Goal: Communication & Community: Answer question/provide support

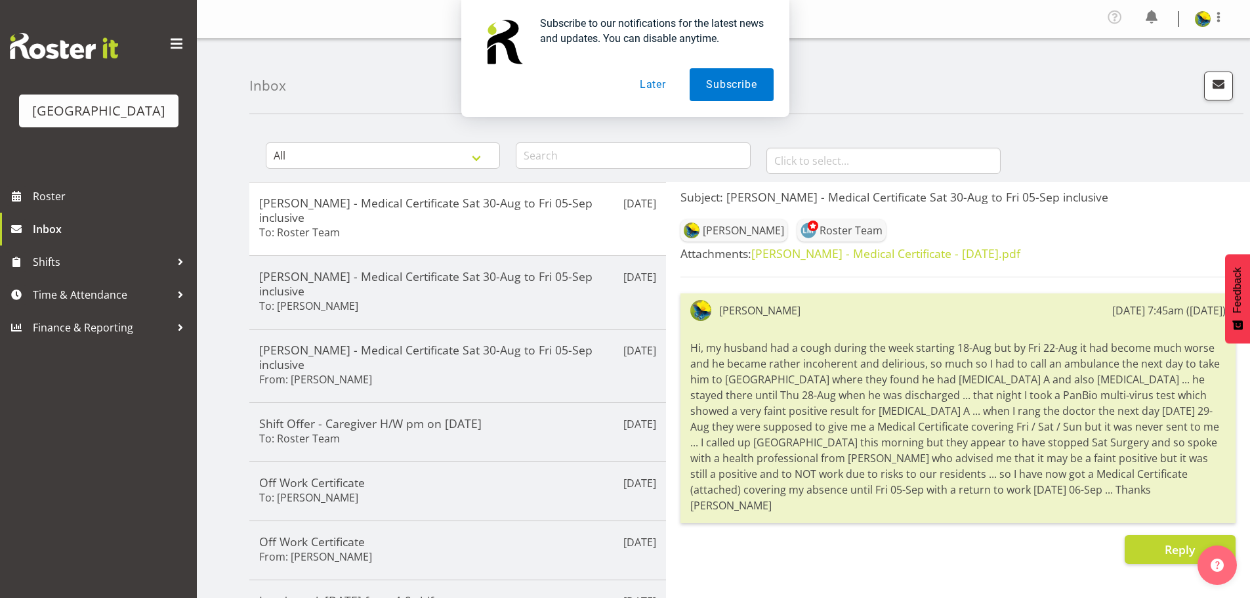
click at [653, 89] on button "Later" at bounding box center [653, 84] width 59 height 33
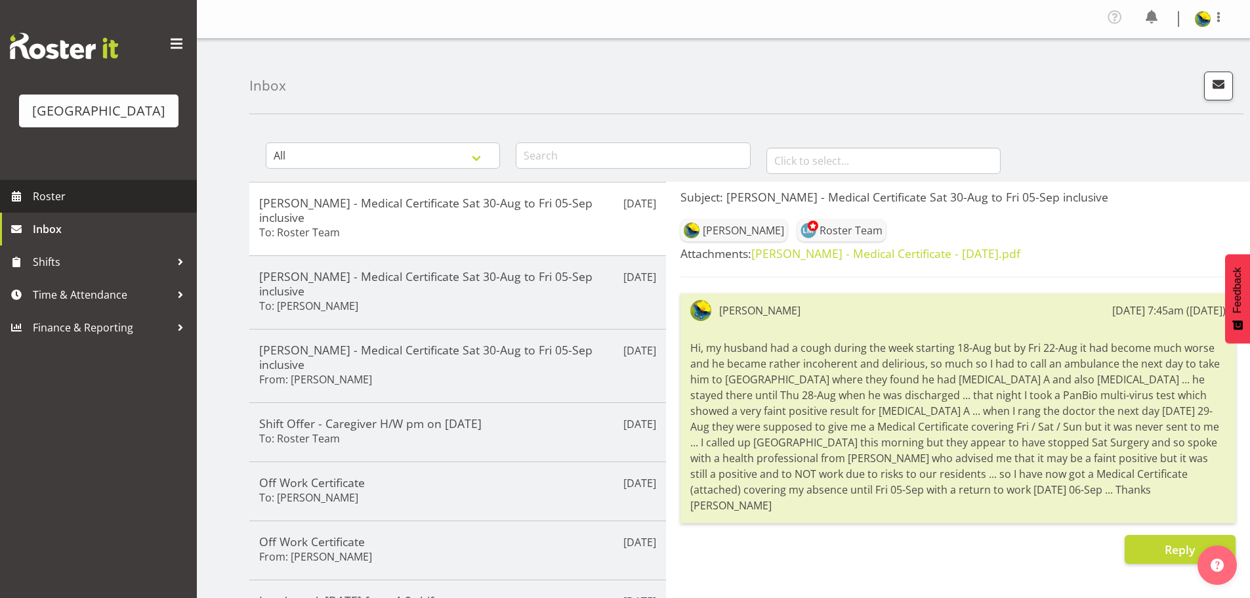
click at [121, 206] on span "Roster" at bounding box center [112, 196] width 158 height 20
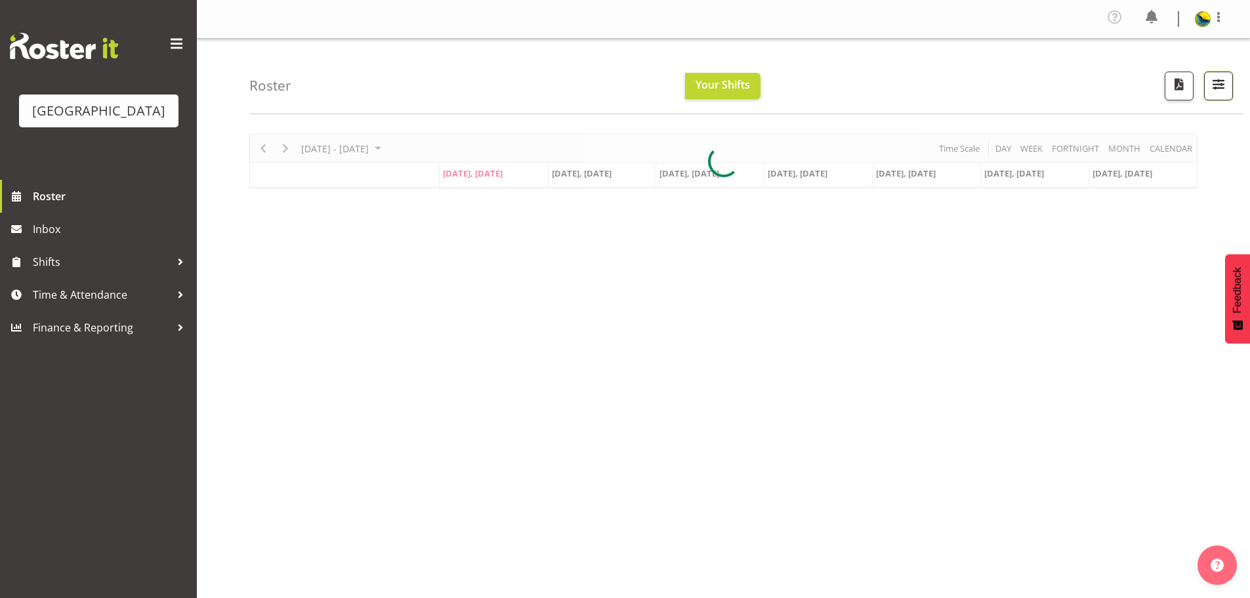
click at [1217, 92] on span "button" at bounding box center [1218, 83] width 17 height 17
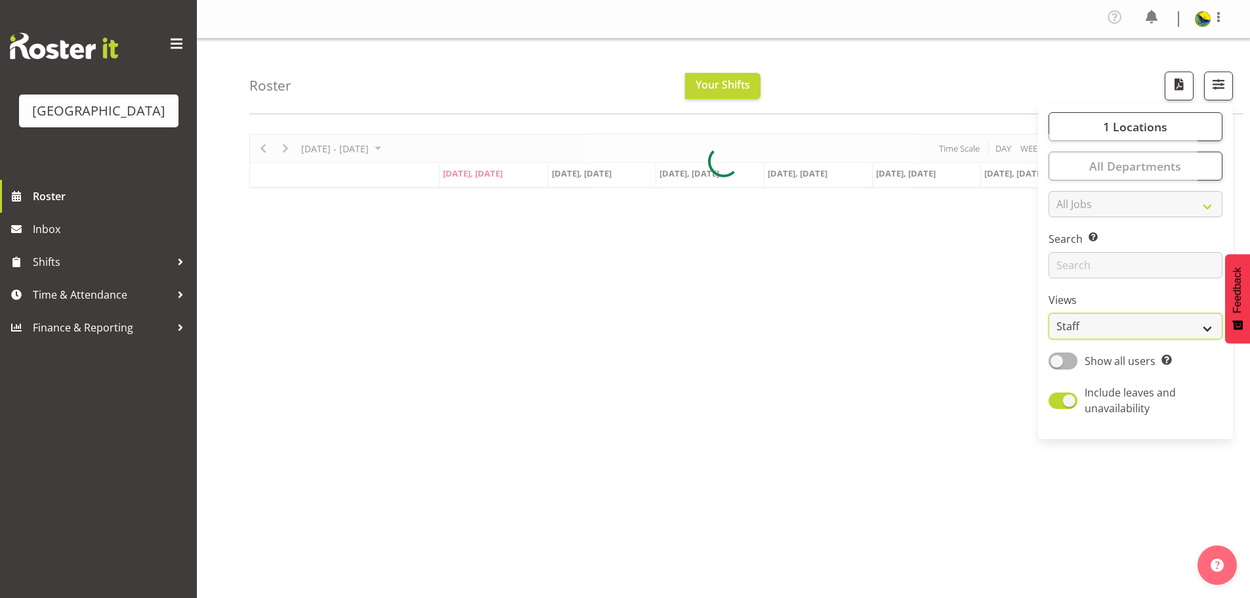
click at [1168, 339] on select "Staff Role Shift - Horizontal Shift - Vertical Staff - Location" at bounding box center [1136, 326] width 174 height 26
select select "shift"
click at [1049, 339] on select "Staff Role Shift - Horizontal Shift - Vertical Staff - Location" at bounding box center [1136, 326] width 174 height 26
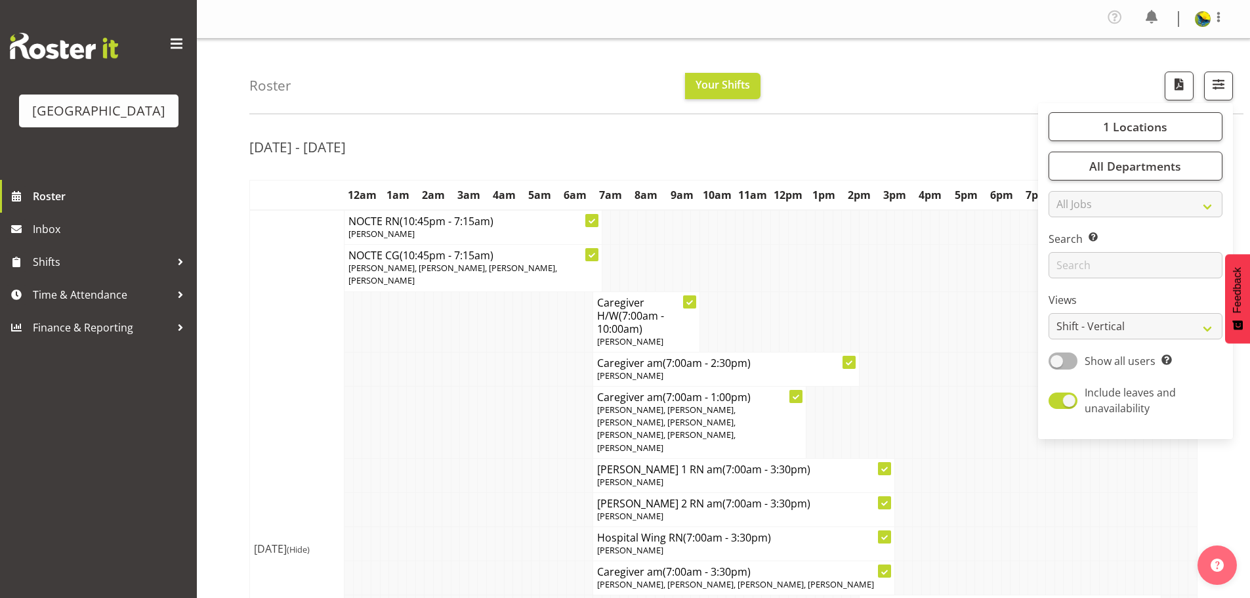
click at [943, 95] on div "Roster Your Shifts 1 Locations Clear Parkwood Kitchen Parkwood Nurses Select Al…" at bounding box center [746, 76] width 994 height 75
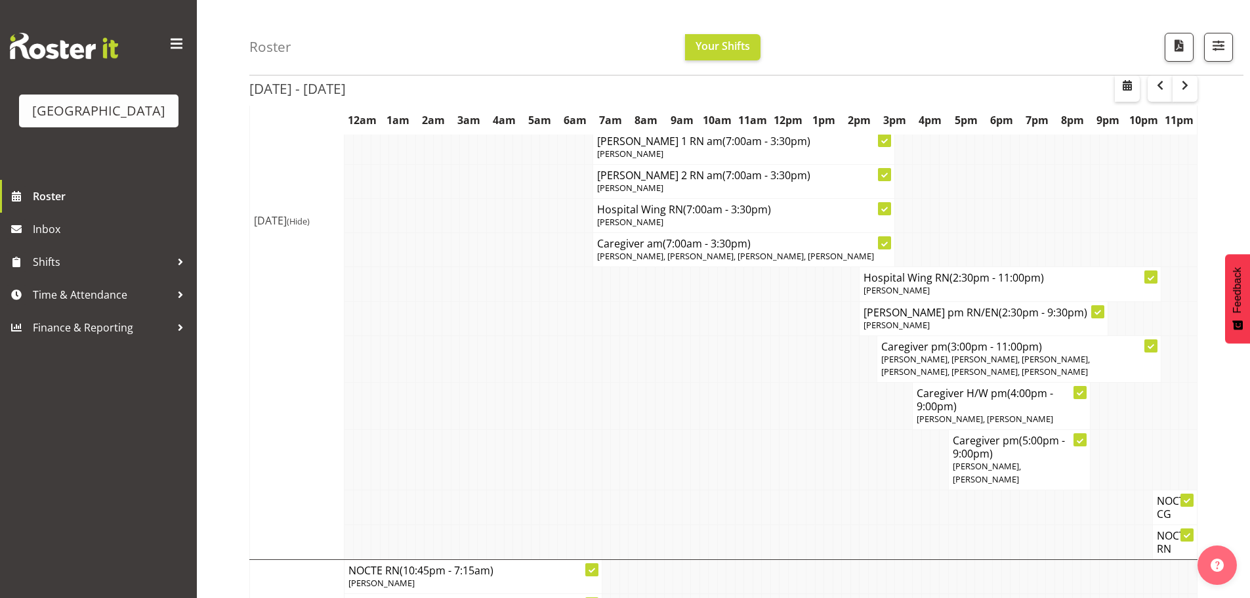
scroll to position [131, 0]
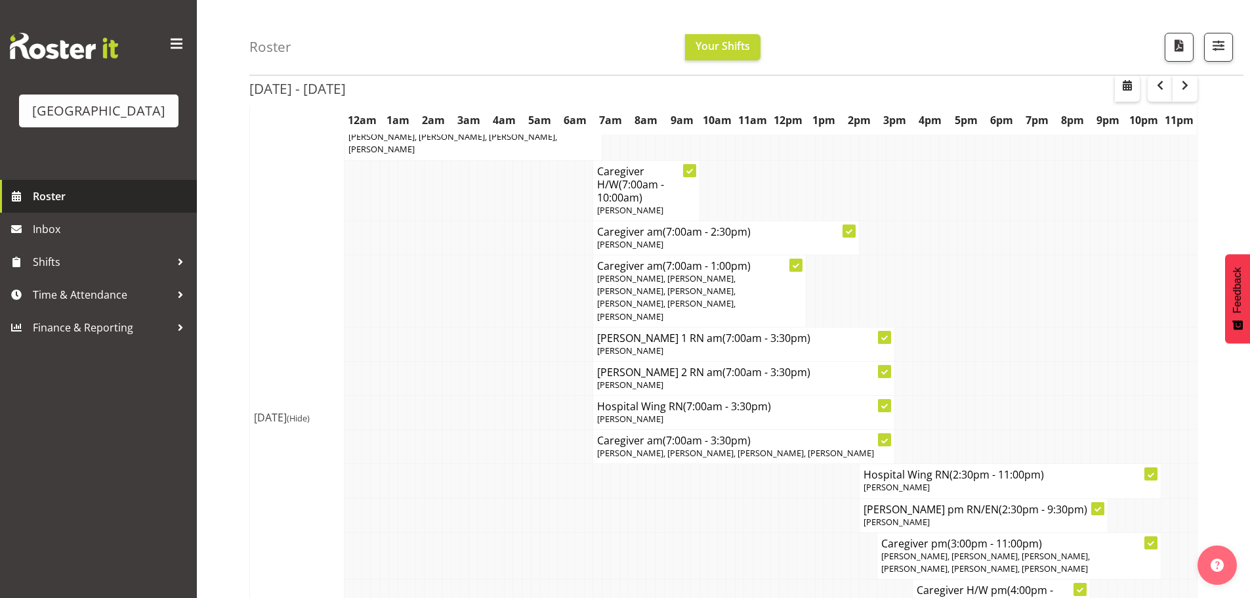
click at [65, 206] on span "Roster" at bounding box center [112, 196] width 158 height 20
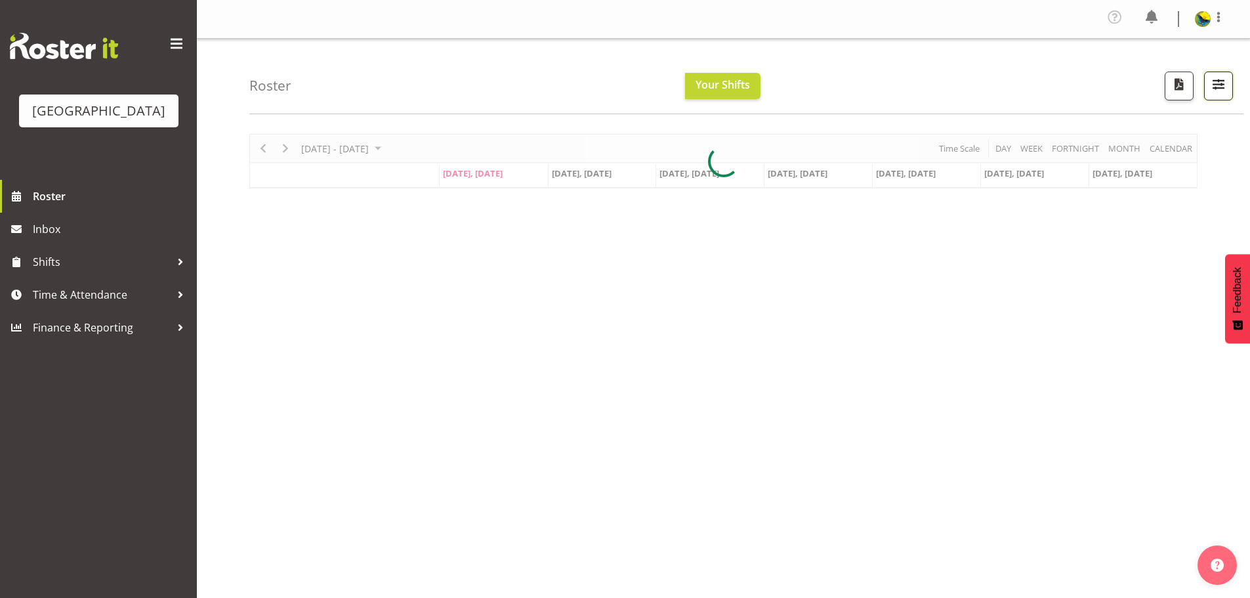
click at [1216, 93] on span "button" at bounding box center [1218, 83] width 17 height 17
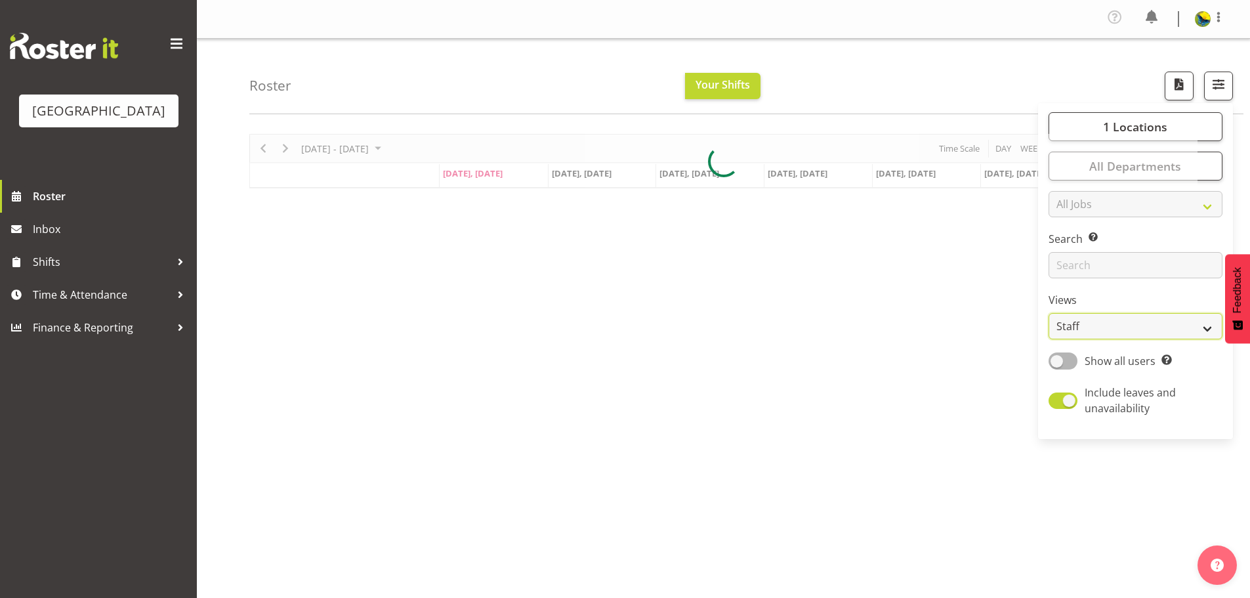
click at [1187, 339] on select "Staff Role Shift - Horizontal Shift - Vertical Staff - Location" at bounding box center [1136, 326] width 174 height 26
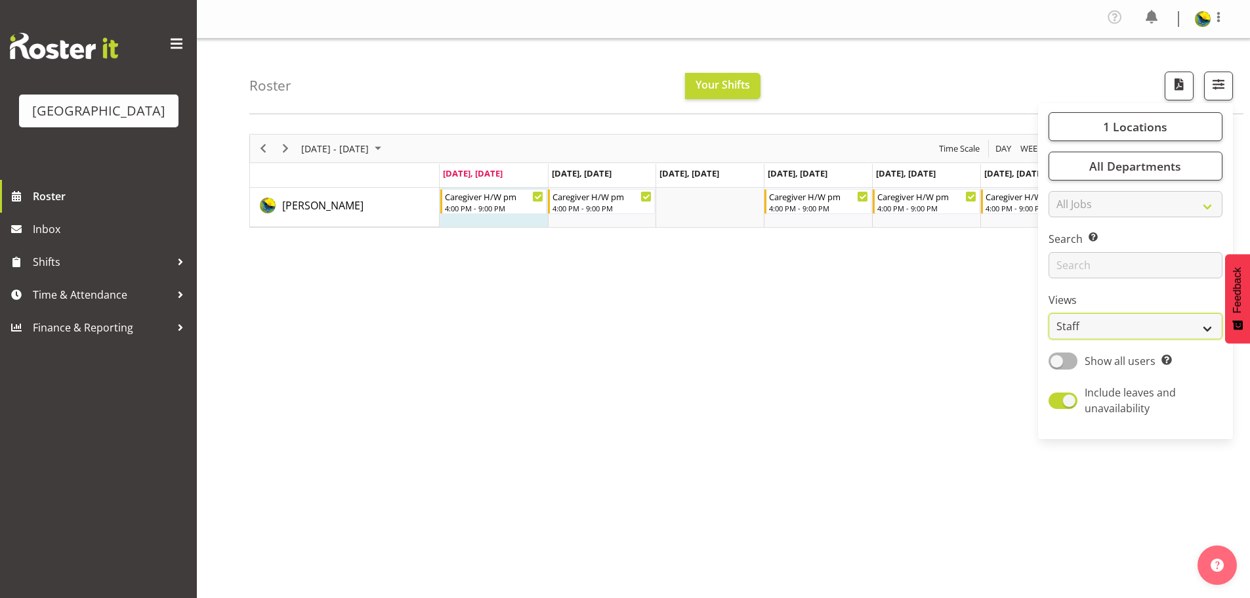
select select "shiftH"
click at [1049, 339] on select "Staff Role Shift - Horizontal Shift - Vertical Staff - Location" at bounding box center [1136, 326] width 174 height 26
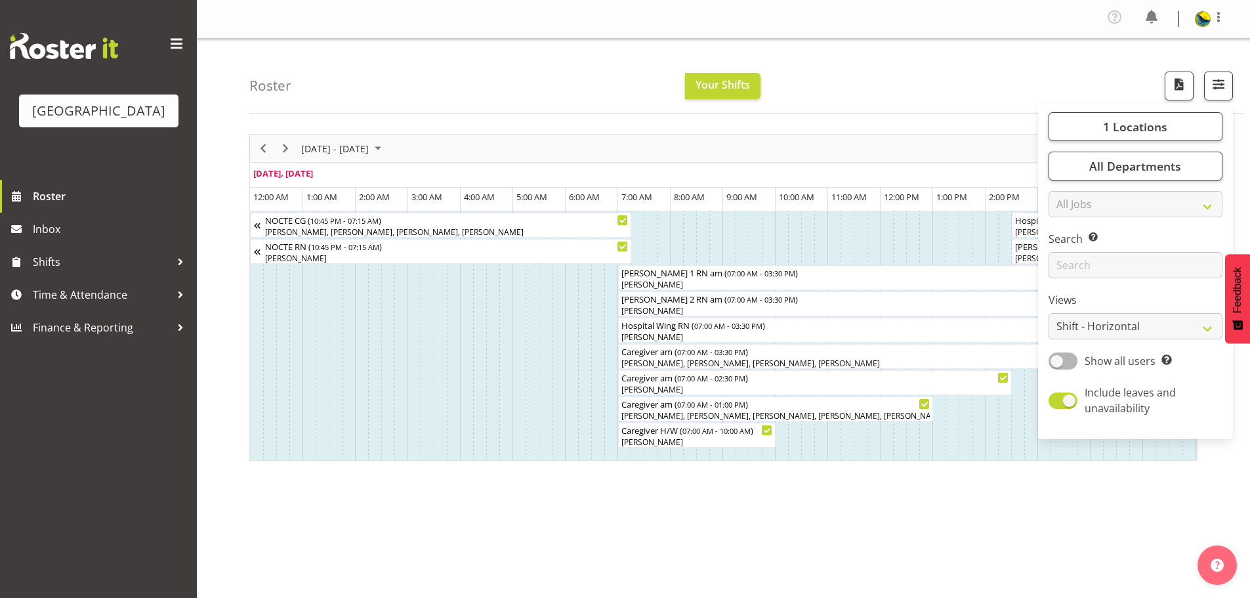
click at [463, 53] on div "Roster Your Shifts 1 Locations Clear Parkwood Kitchen Parkwood Nurses Select Al…" at bounding box center [746, 76] width 994 height 75
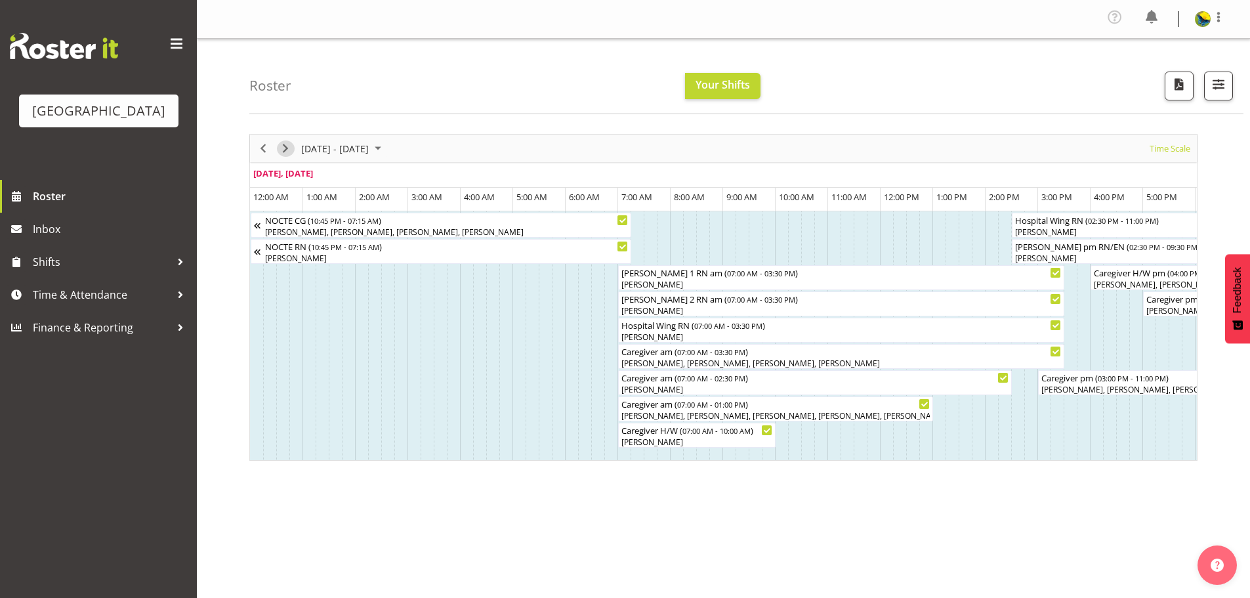
click at [282, 151] on span "Next" at bounding box center [286, 148] width 16 height 16
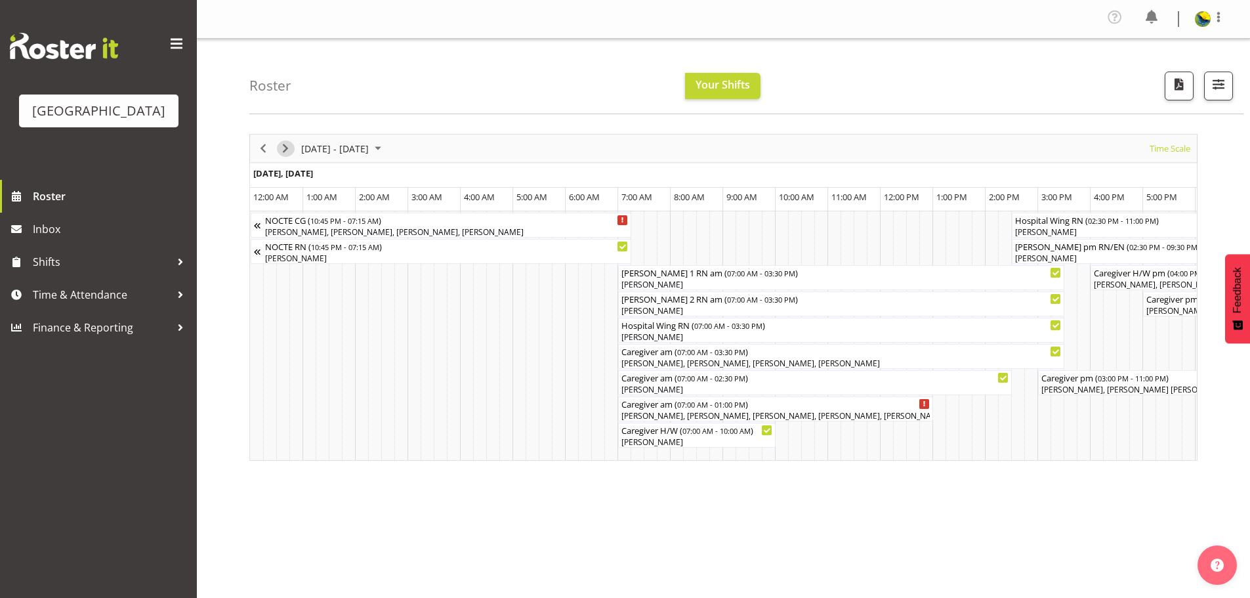
click at [288, 154] on span "Next" at bounding box center [286, 148] width 16 height 16
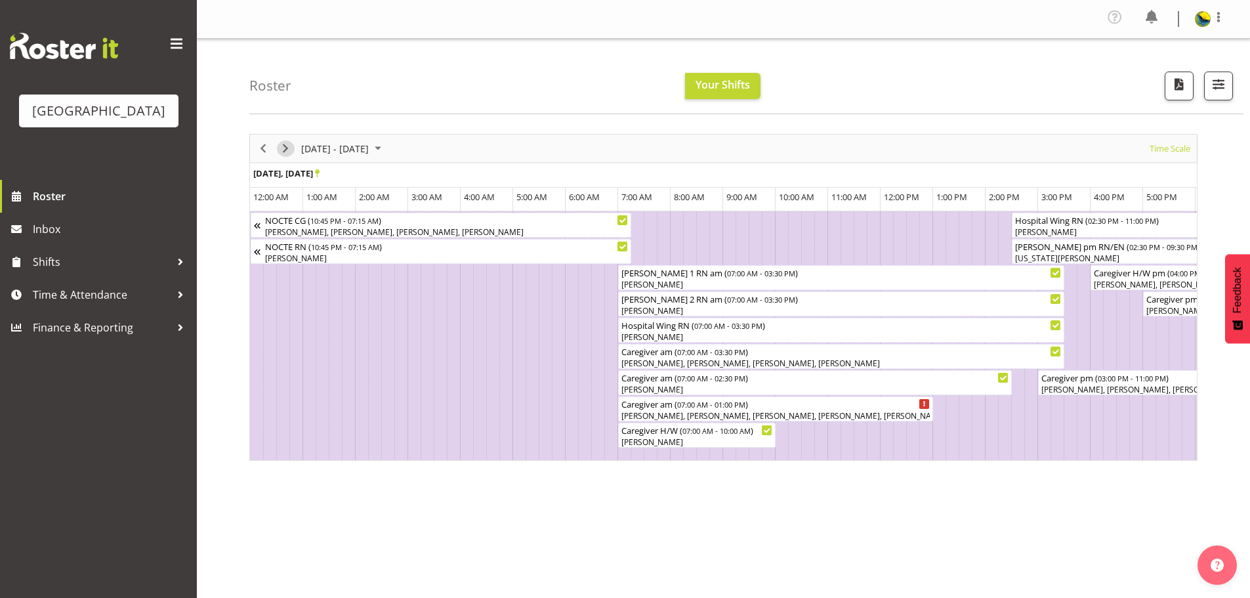
click at [288, 154] on span "Next" at bounding box center [286, 148] width 16 height 16
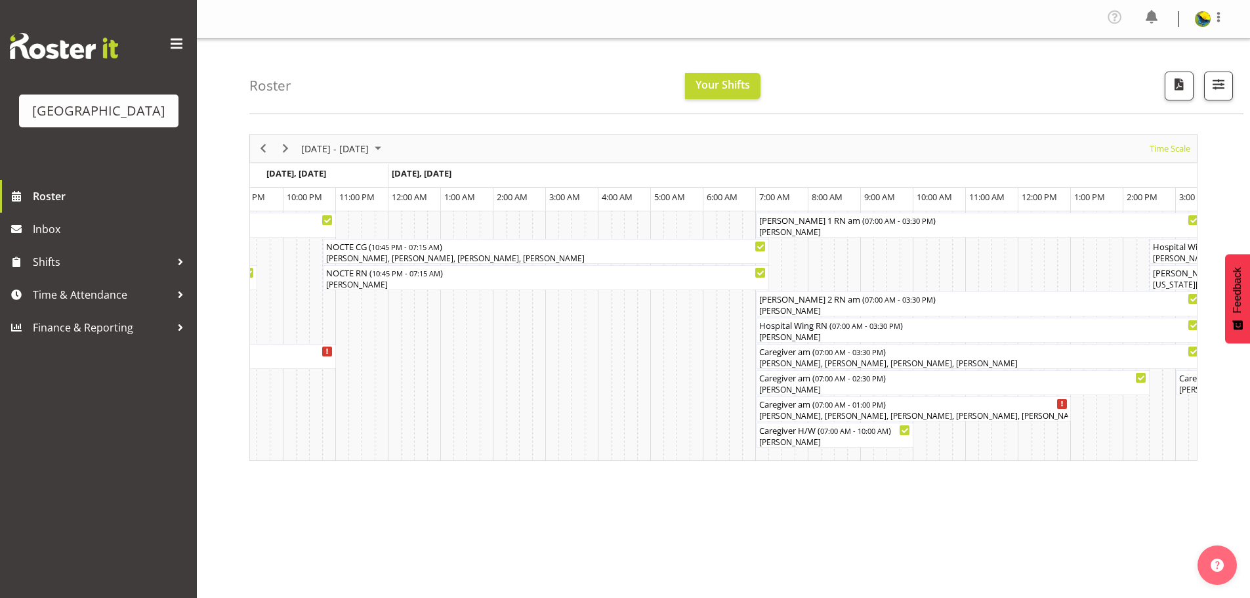
scroll to position [0, 3543]
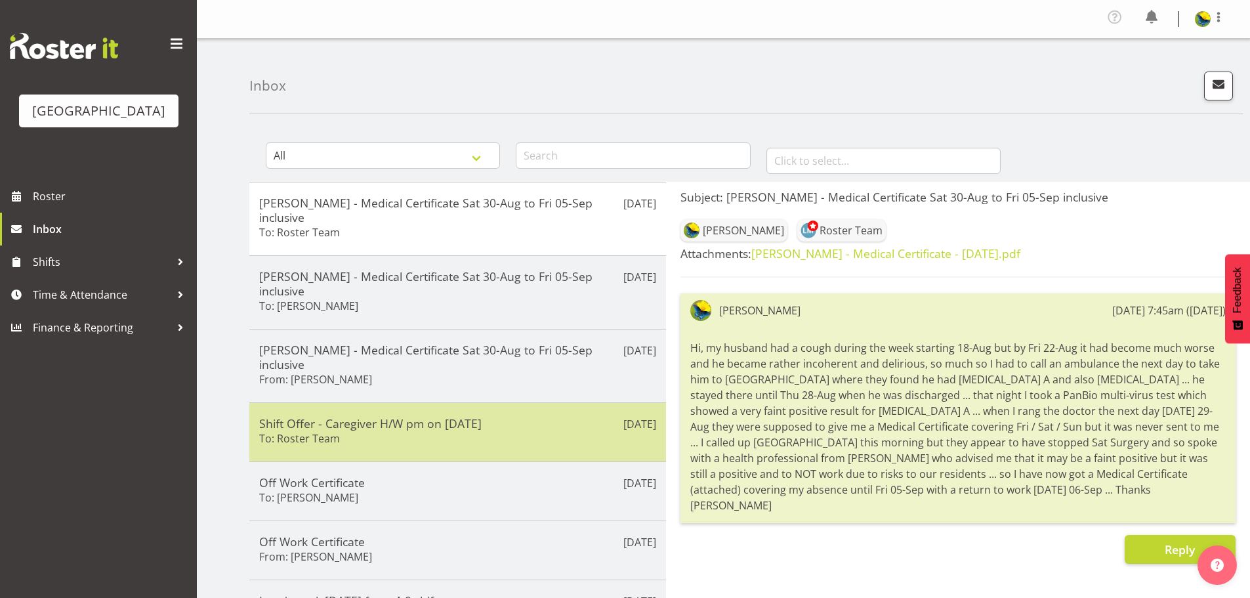
scroll to position [327, 0]
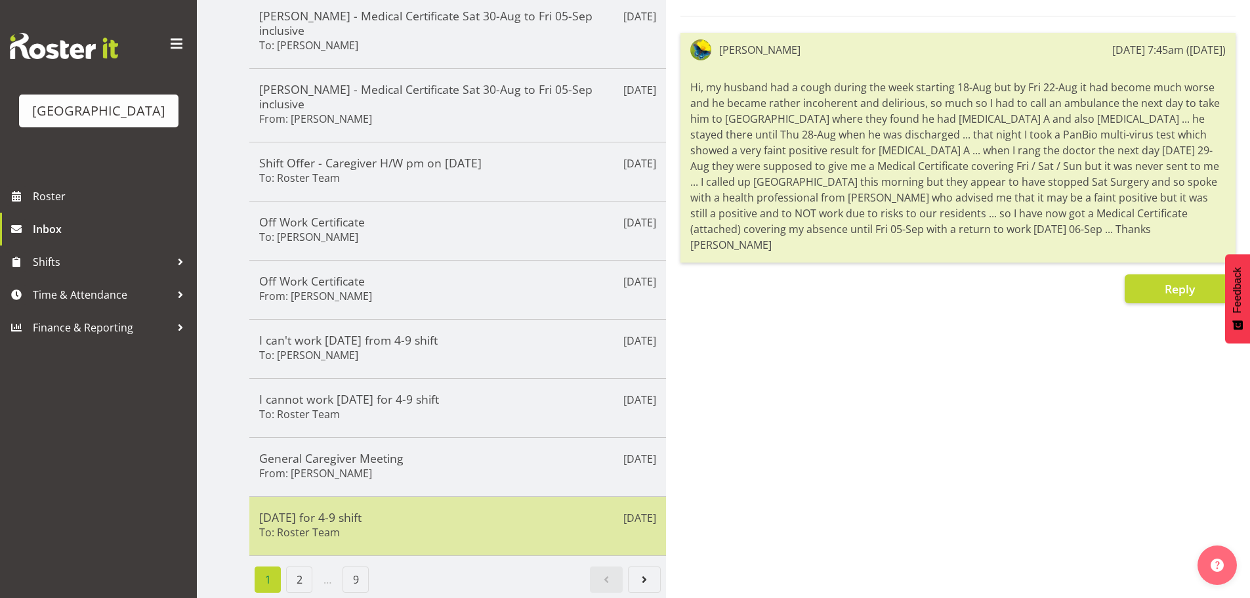
click at [389, 510] on h5 "[DATE] for 4-9 shift" at bounding box center [457, 517] width 397 height 14
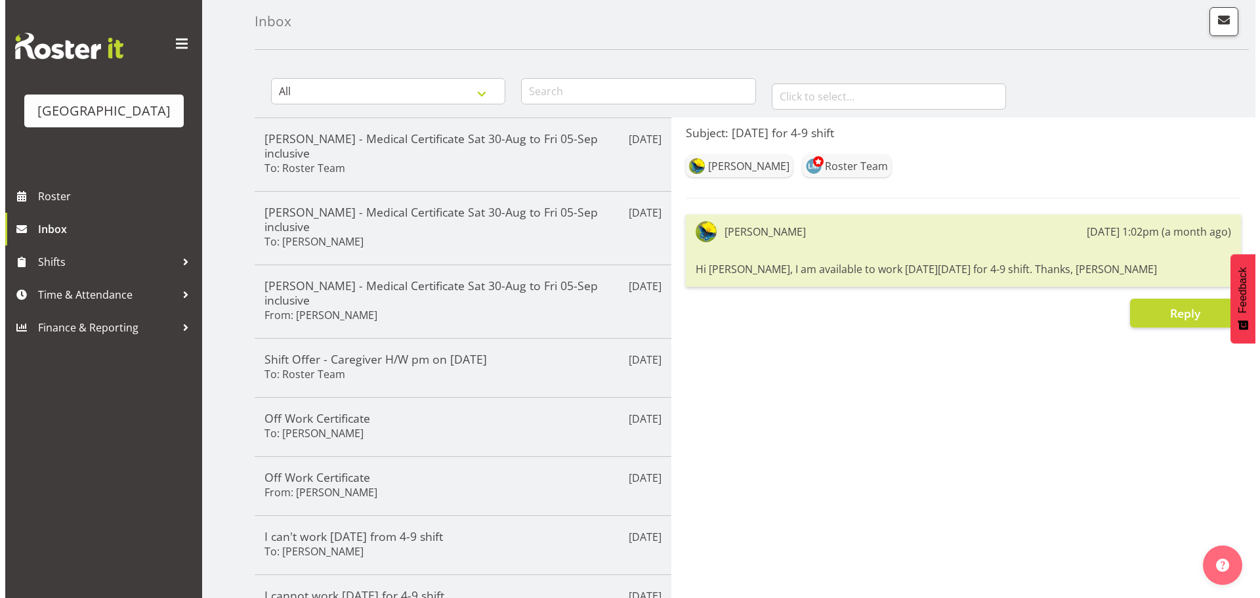
scroll to position [0, 0]
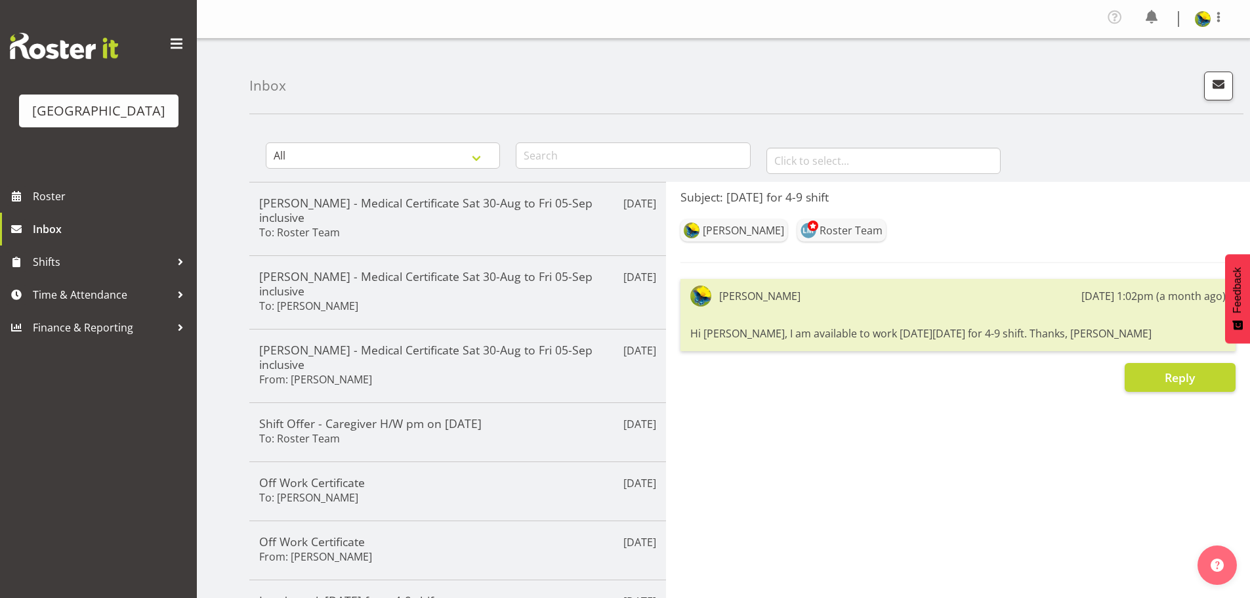
drag, startPoint x: 1128, startPoint y: 354, endPoint x: 682, endPoint y: 360, distance: 446.4
click at [682, 351] on div "Gemma Hall 9th Aug 1:02pm (a month ago) Hi Lesley, I am available to work on Su…" at bounding box center [958, 315] width 555 height 72
copy div "Hi Lesley, I am available to work on Sunday 7 Sep for 4-9 shift. Thanks, Gemma"
click at [1210, 93] on span "button" at bounding box center [1218, 83] width 17 height 17
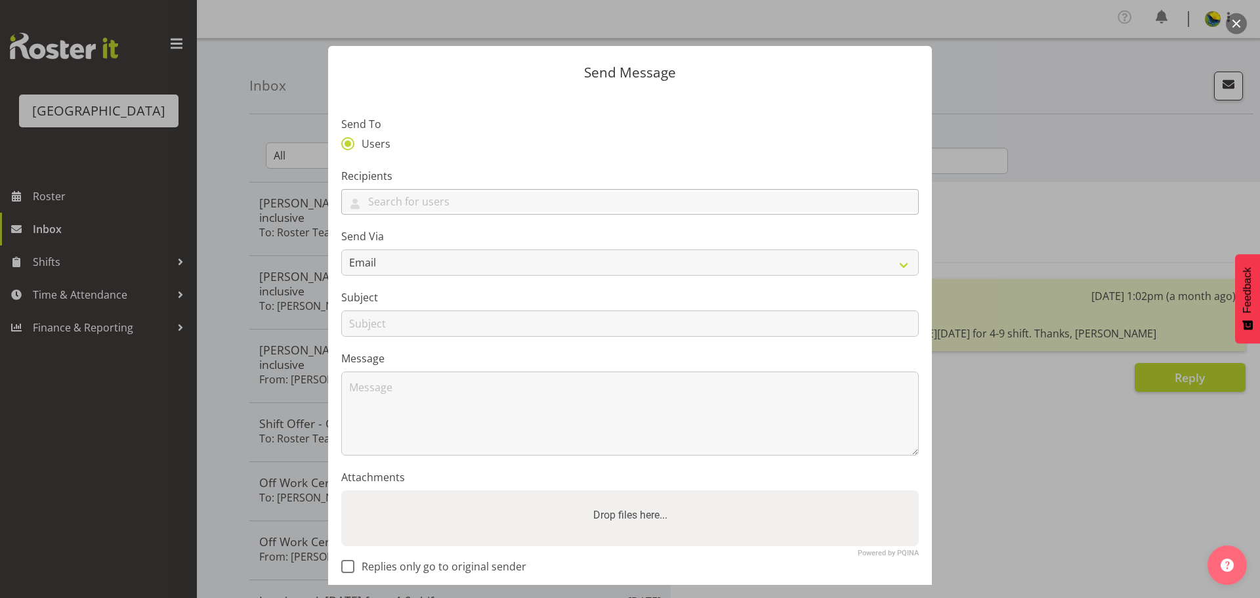
click at [444, 202] on div "Abigail Savage Aileng Yeap Alem Abreha Alex Green Amina Aboud Angela Hogendoorn…" at bounding box center [630, 202] width 578 height 26
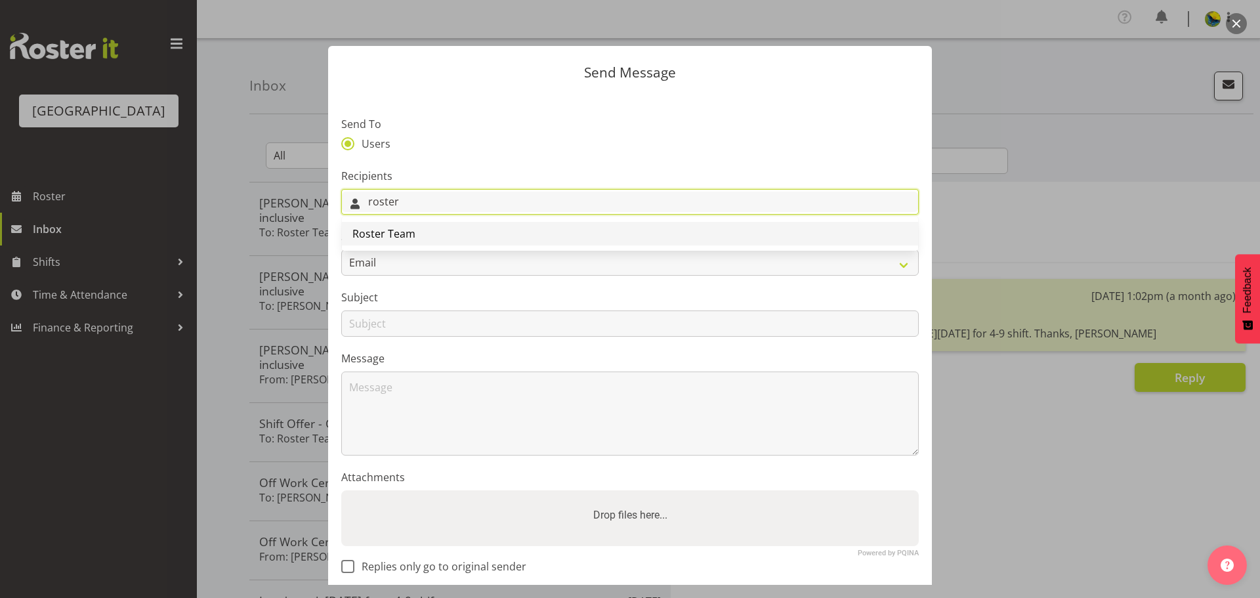
type input "roster"
click at [434, 246] on link "Roster Team" at bounding box center [630, 234] width 576 height 24
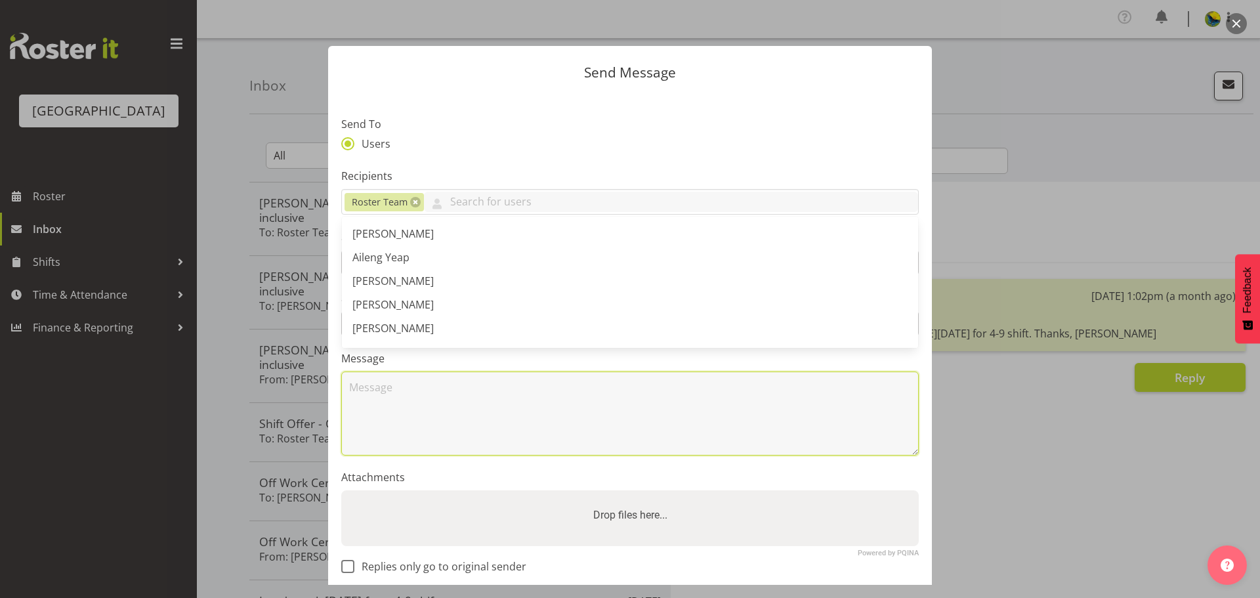
click at [429, 421] on textarea at bounding box center [630, 414] width 578 height 84
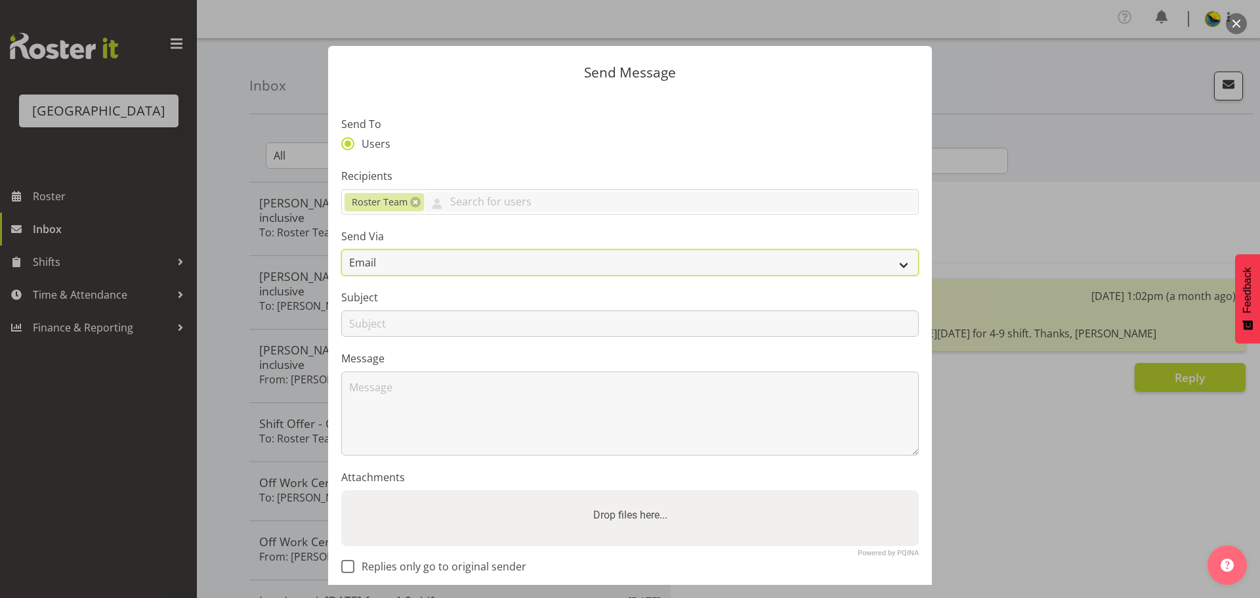
click at [478, 276] on select "Email SMS" at bounding box center [630, 262] width 578 height 26
select select "sms"
click at [341, 267] on select "Email SMS" at bounding box center [630, 262] width 578 height 26
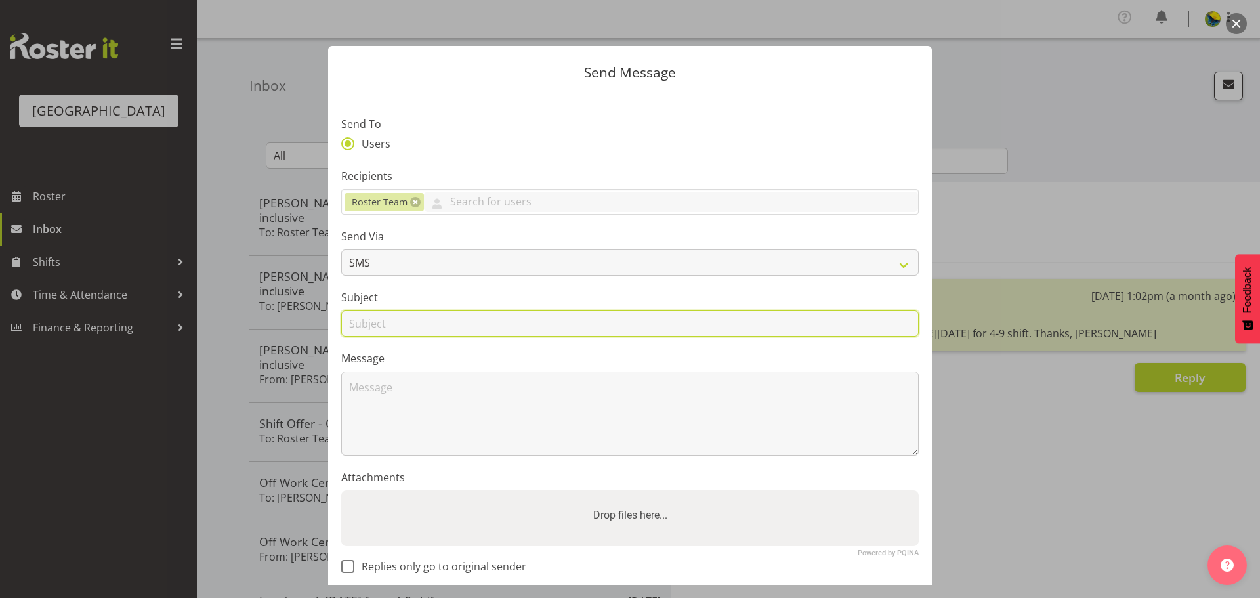
click at [399, 337] on input "text" at bounding box center [630, 323] width 578 height 26
type input "Oct 5, Sunday for 4-9 shift"
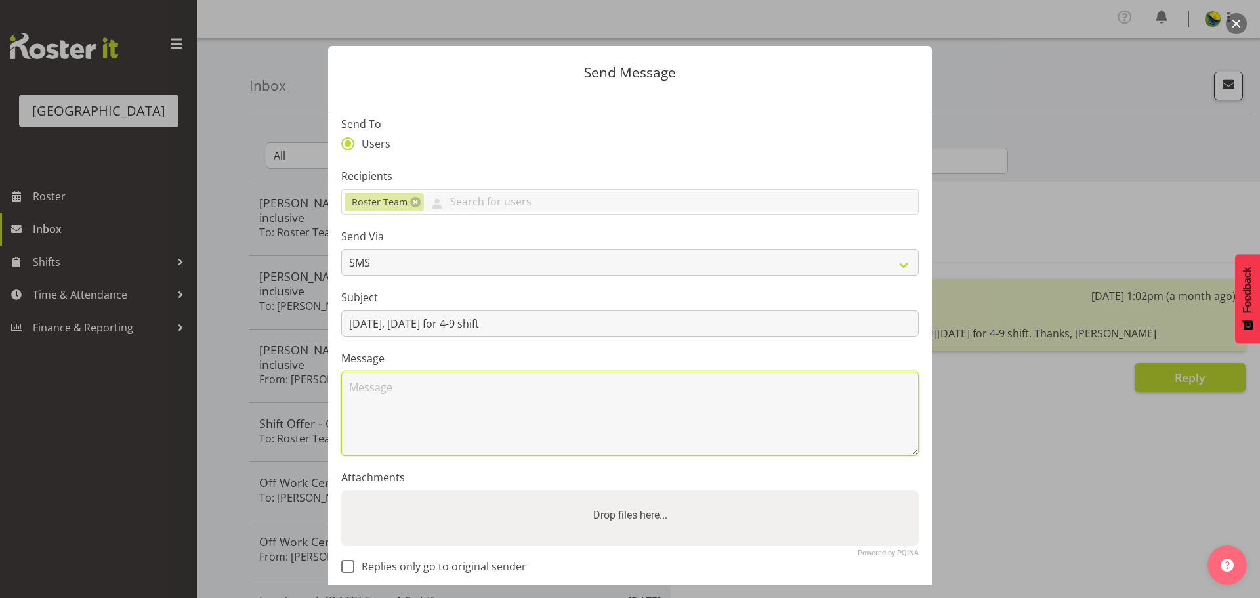
paste textarea "Hi Lesley, I am available to work on Sunday 7 Sep for 4-9 shift. Thanks, Gemma"
drag, startPoint x: 618, startPoint y: 421, endPoint x: 591, endPoint y: 419, distance: 27.6
click at [591, 419] on textarea "Hi Lesley, I am available to work on Sunday 7 Sep for 4-9 shift. Thanks, Gemma" at bounding box center [630, 414] width 578 height 84
click at [545, 422] on textarea "Hi Lesley, I am available to work on Sunday for 4-9 shift. Thanks, Gemma" at bounding box center [630, 414] width 578 height 84
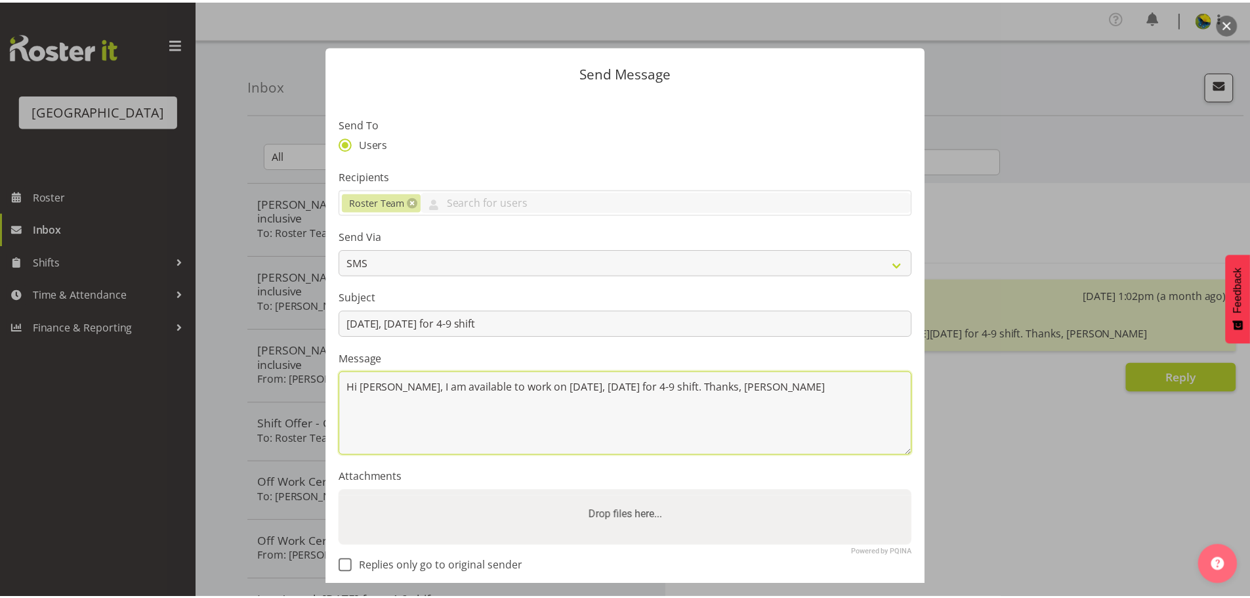
scroll to position [121, 0]
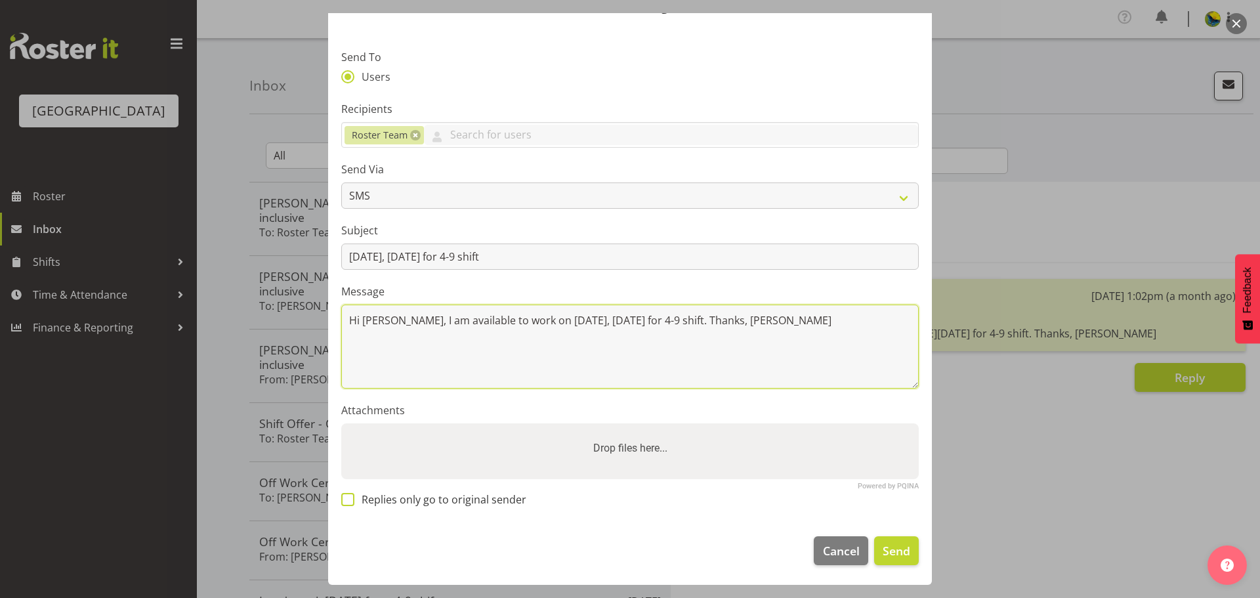
type textarea "Hi Lesley, I am available to work on Oct 5, Sunday for 4-9 shift. Thanks, Gemma"
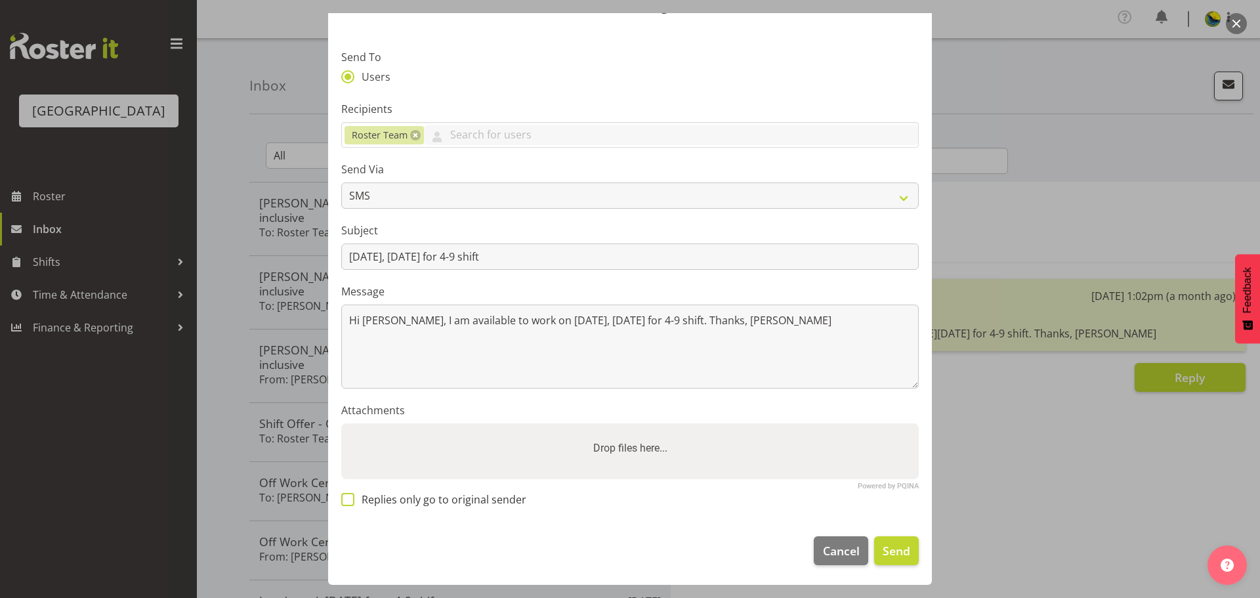
click at [351, 496] on span at bounding box center [347, 499] width 13 height 13
click at [350, 496] on input "Replies only go to original sender" at bounding box center [345, 500] width 9 height 9
checkbox input "true"
click at [886, 551] on span "Send" at bounding box center [897, 550] width 28 height 17
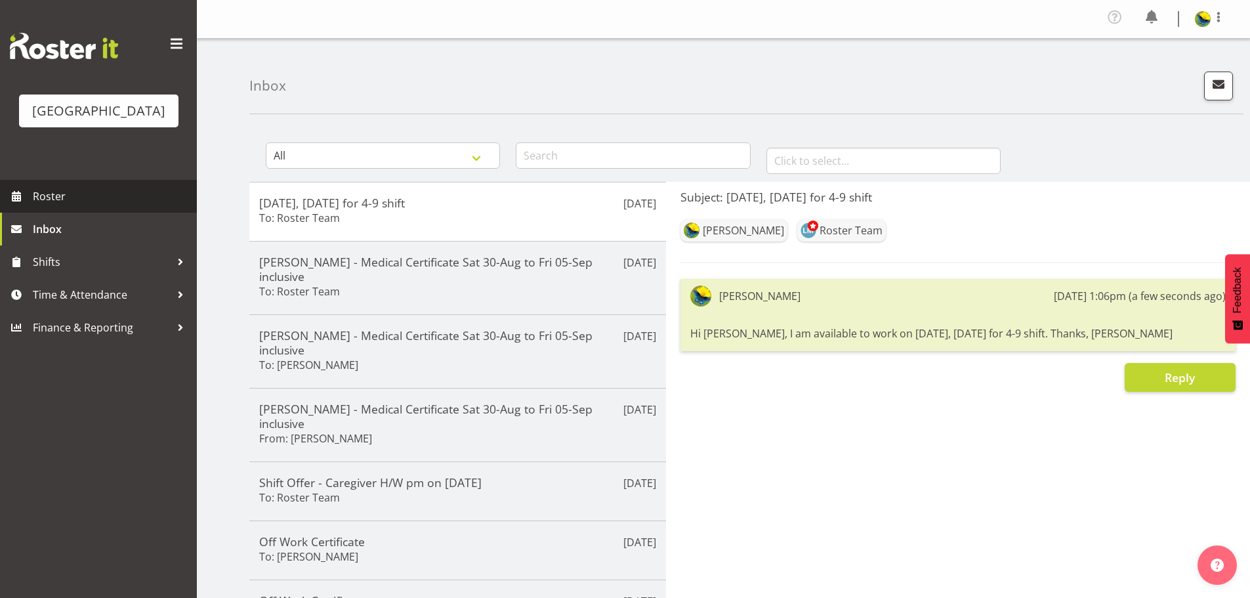
click at [72, 206] on span "Roster" at bounding box center [112, 196] width 158 height 20
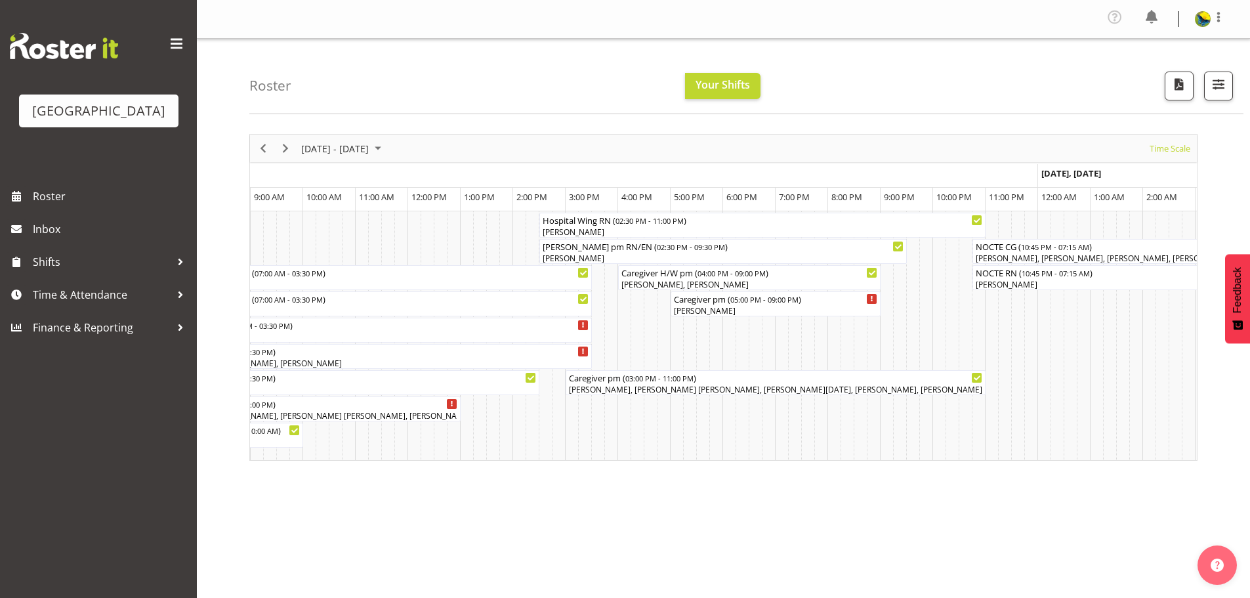
scroll to position [0, 7875]
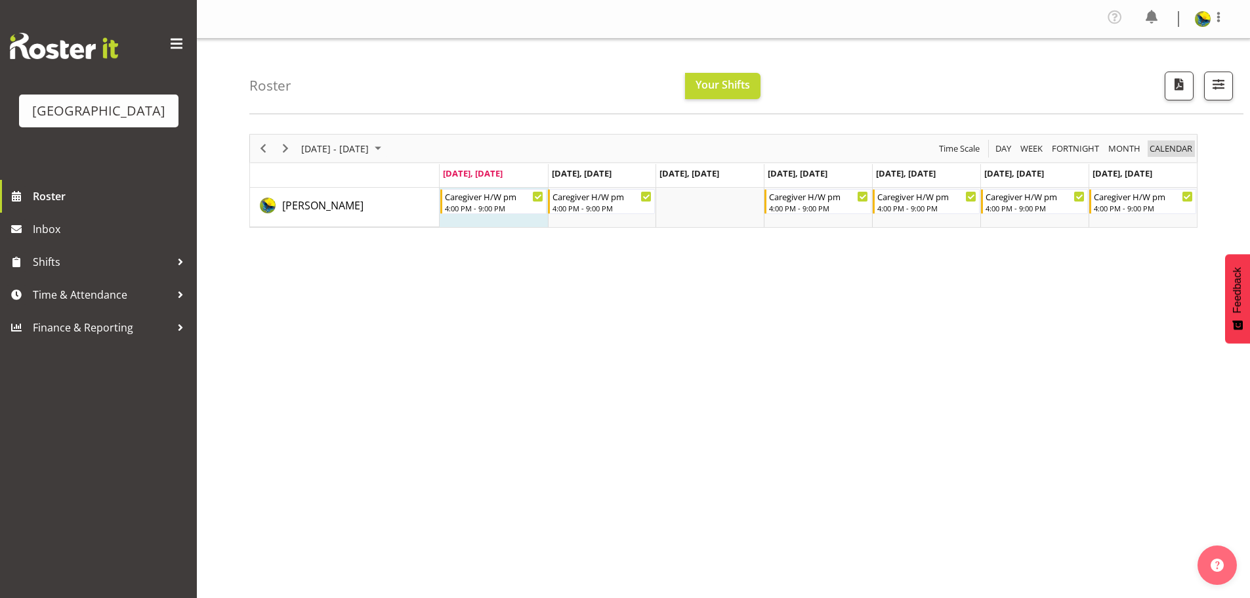
click at [1173, 156] on span "calendar" at bounding box center [1171, 148] width 45 height 16
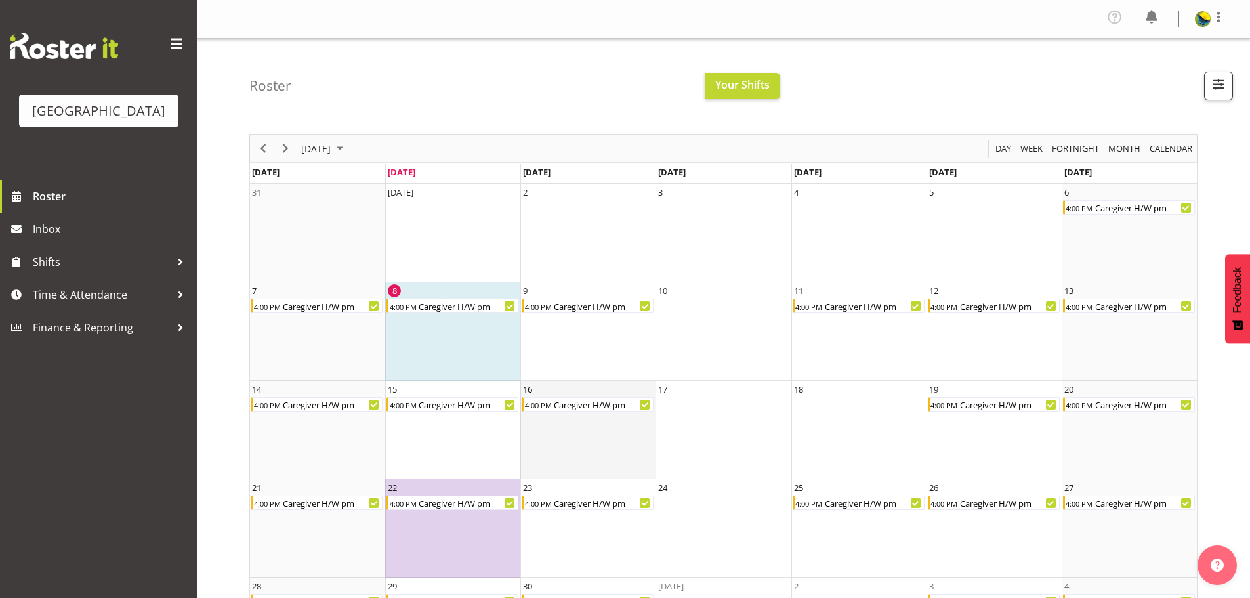
scroll to position [96, 0]
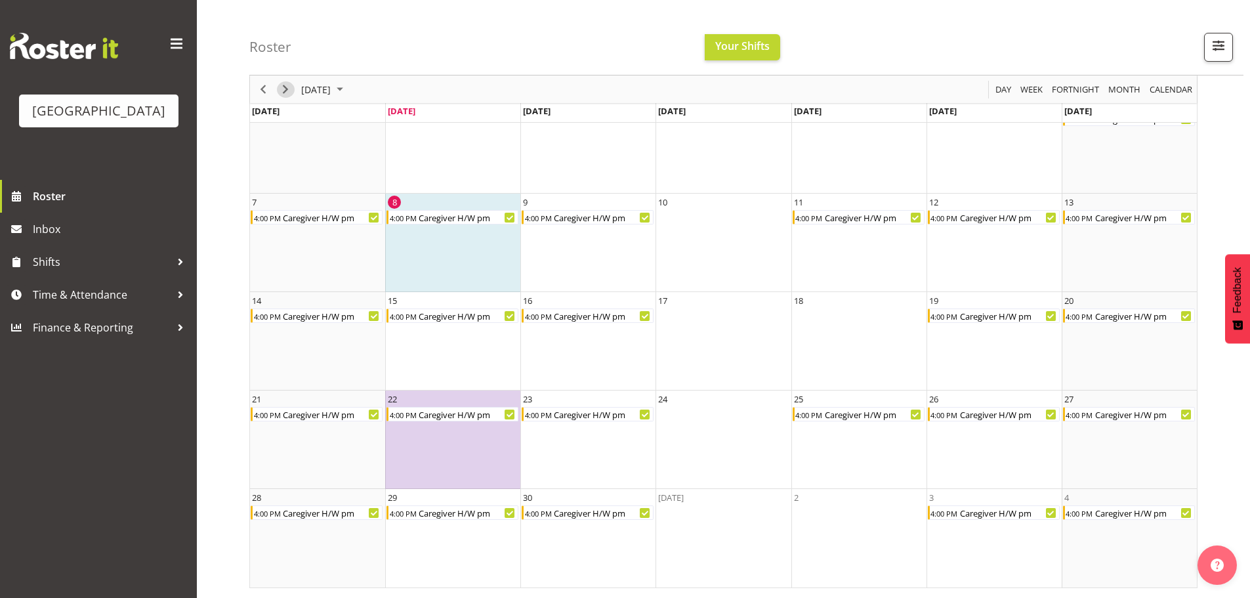
click at [287, 85] on span "Next" at bounding box center [286, 89] width 16 height 16
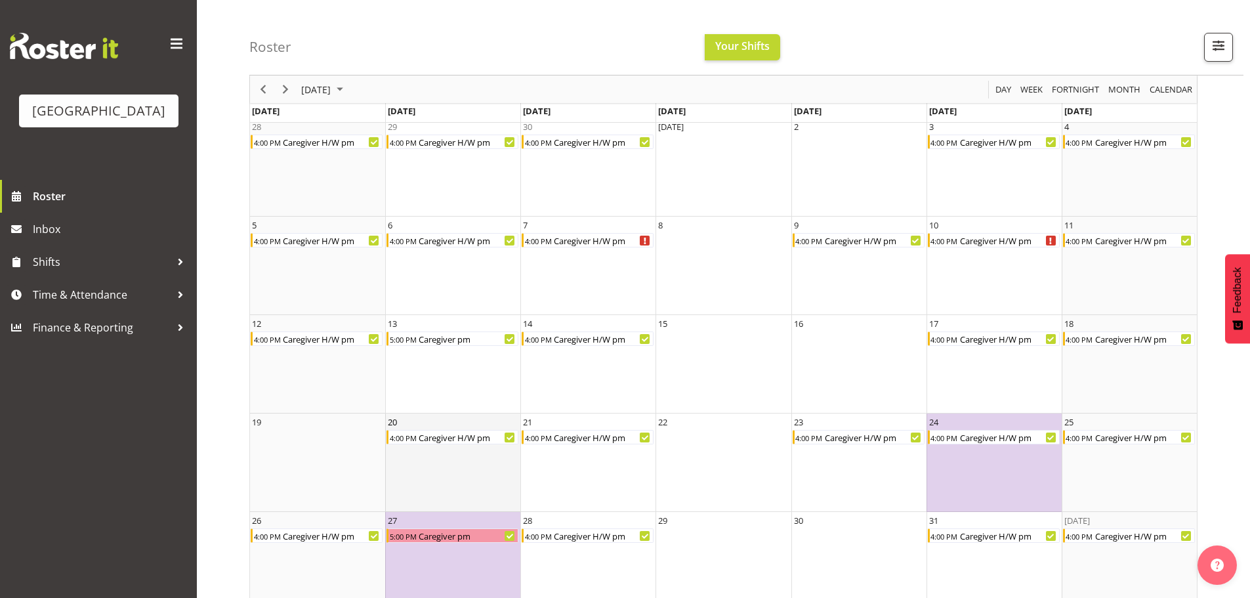
scroll to position [96, 0]
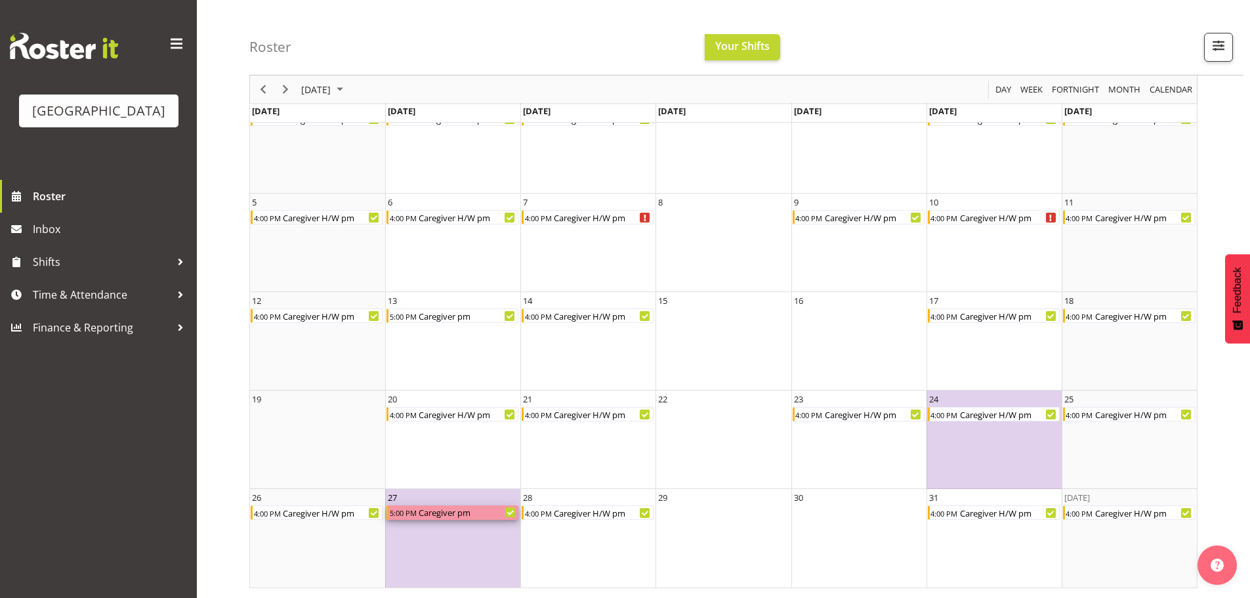
click at [471, 517] on div "Caregiver pm" at bounding box center [467, 512] width 101 height 14
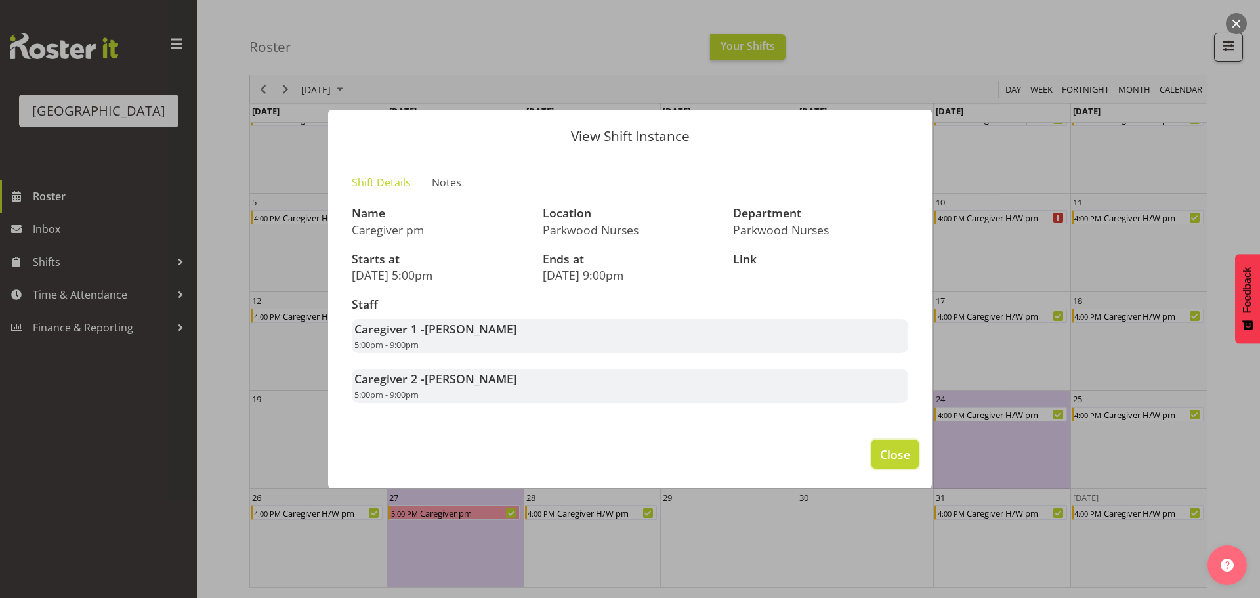
click at [907, 463] on span "Close" at bounding box center [895, 454] width 30 height 17
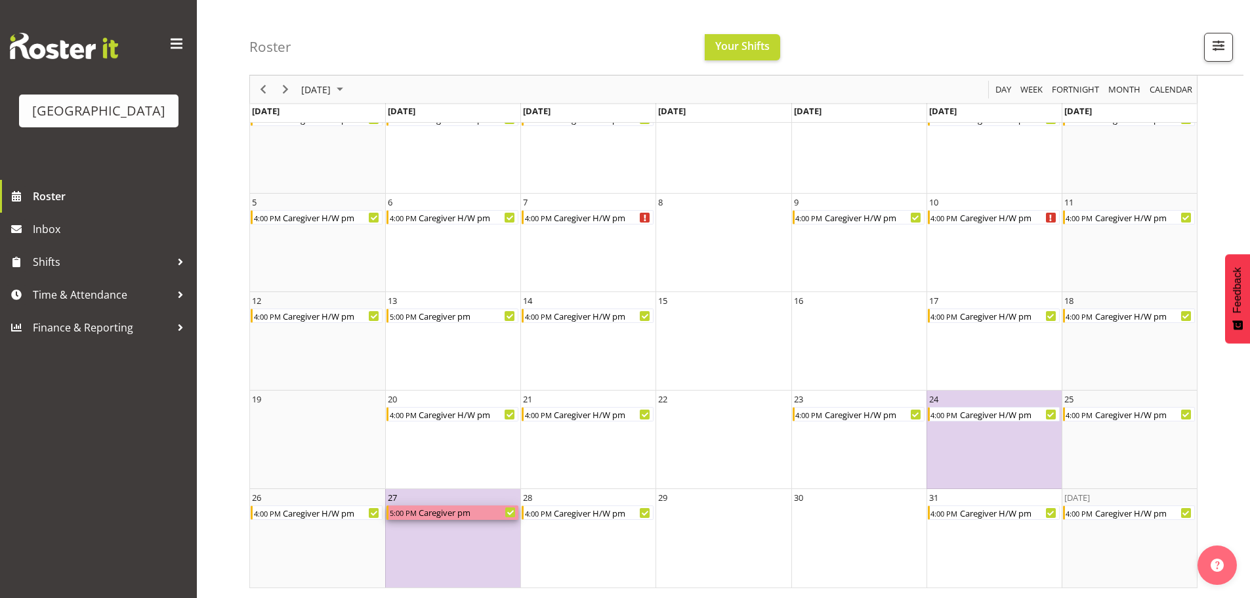
click at [437, 516] on div "Caregiver pm" at bounding box center [467, 512] width 101 height 14
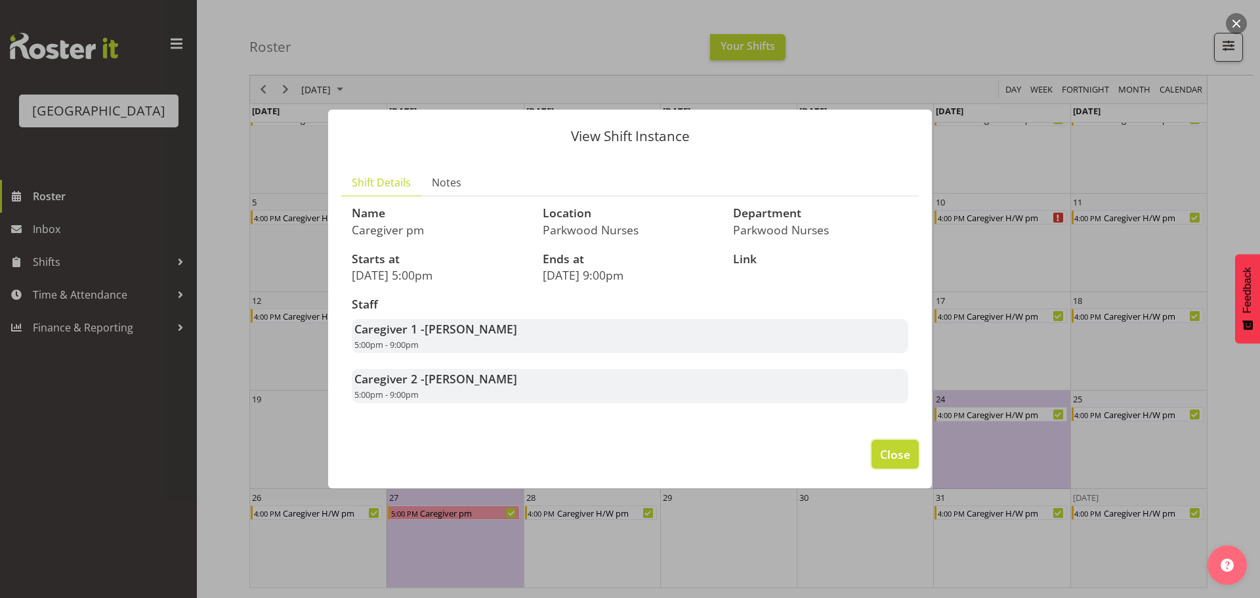
click at [902, 463] on span "Close" at bounding box center [895, 454] width 30 height 17
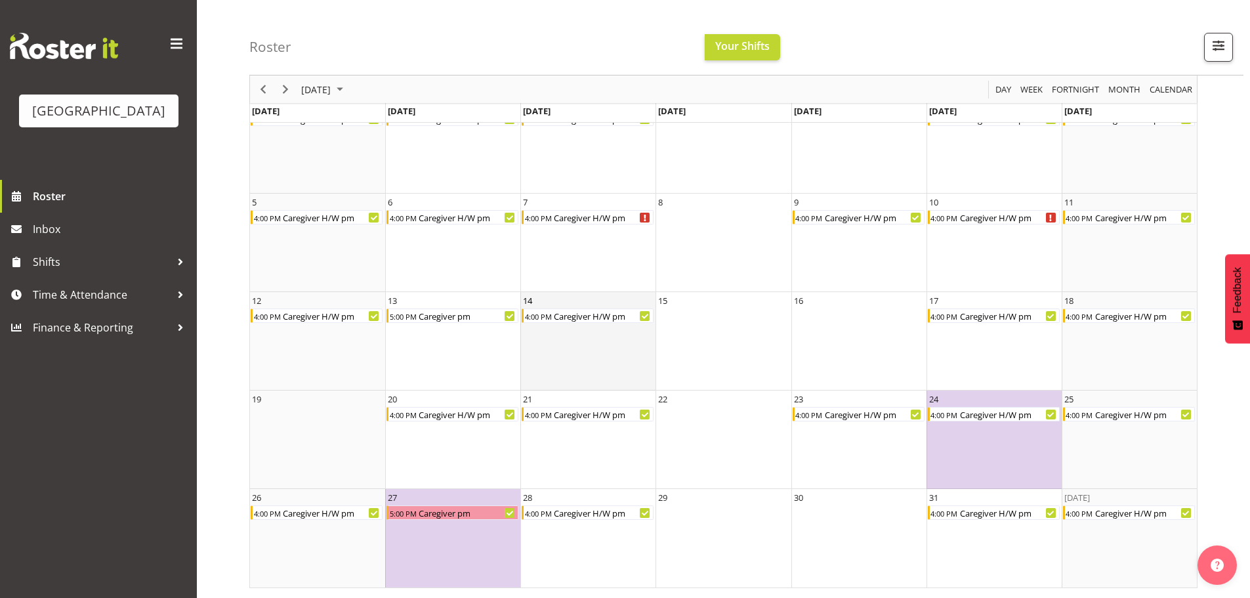
scroll to position [0, 0]
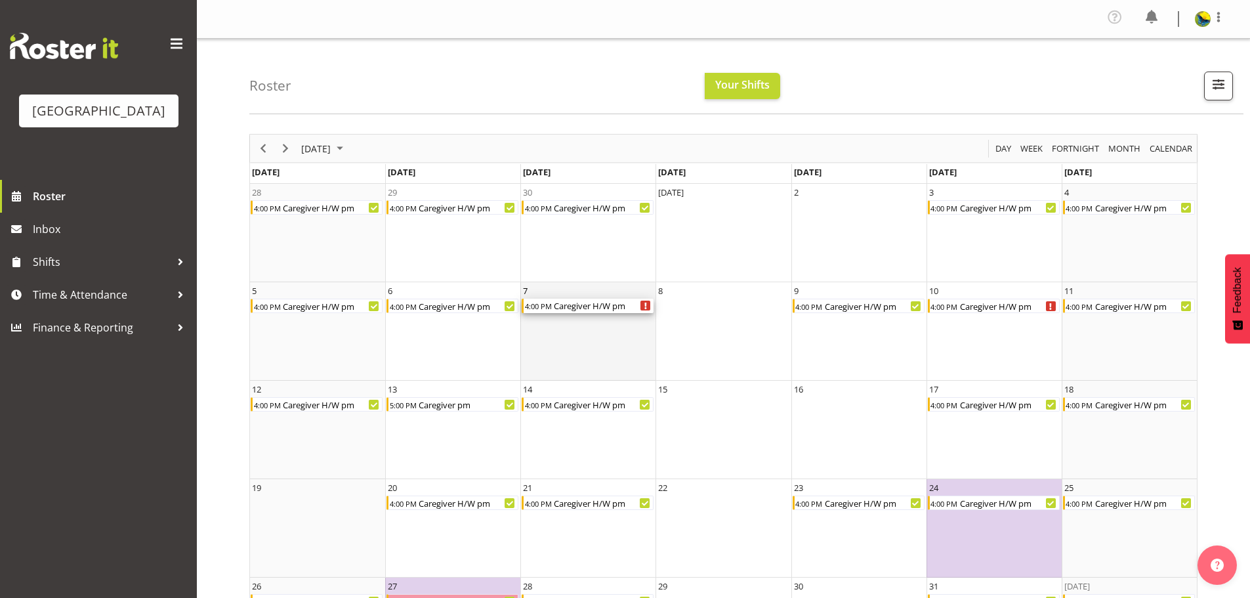
click at [622, 312] on div "Caregiver H/W pm" at bounding box center [603, 306] width 101 height 14
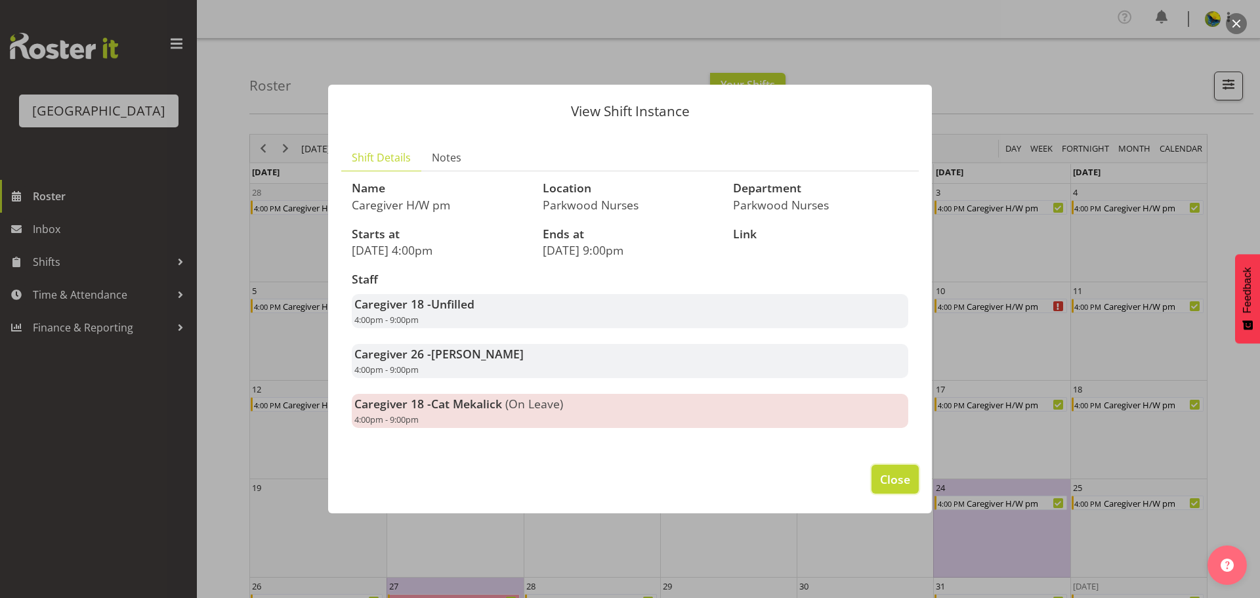
click at [903, 488] on span "Close" at bounding box center [895, 479] width 30 height 17
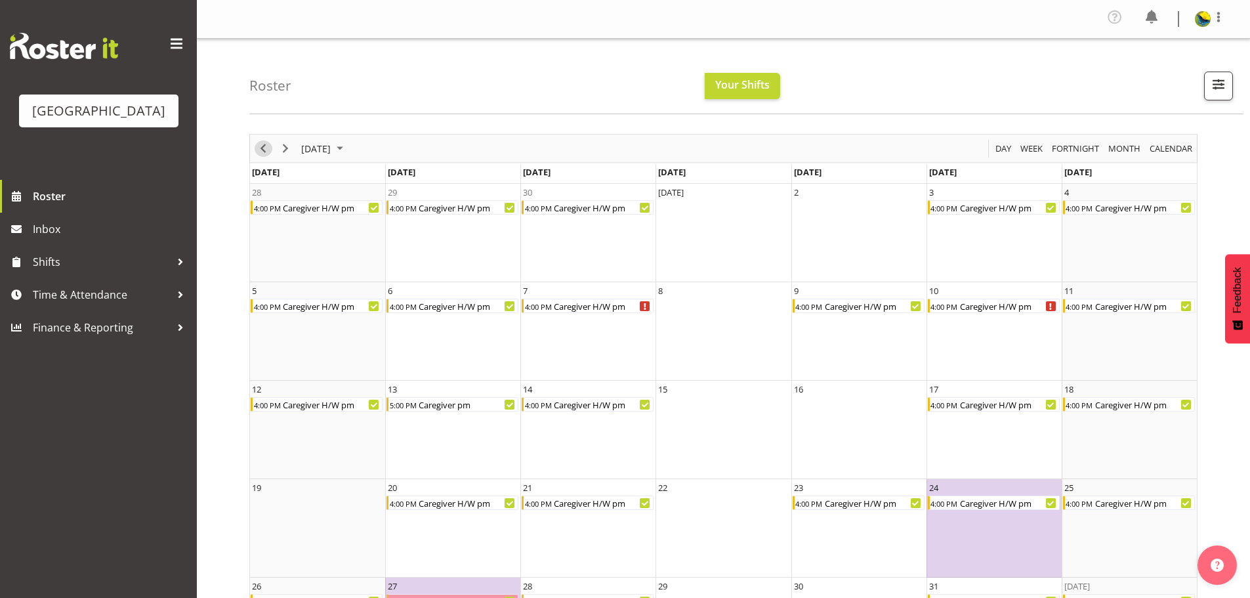
click at [263, 157] on span "Previous" at bounding box center [263, 148] width 16 height 16
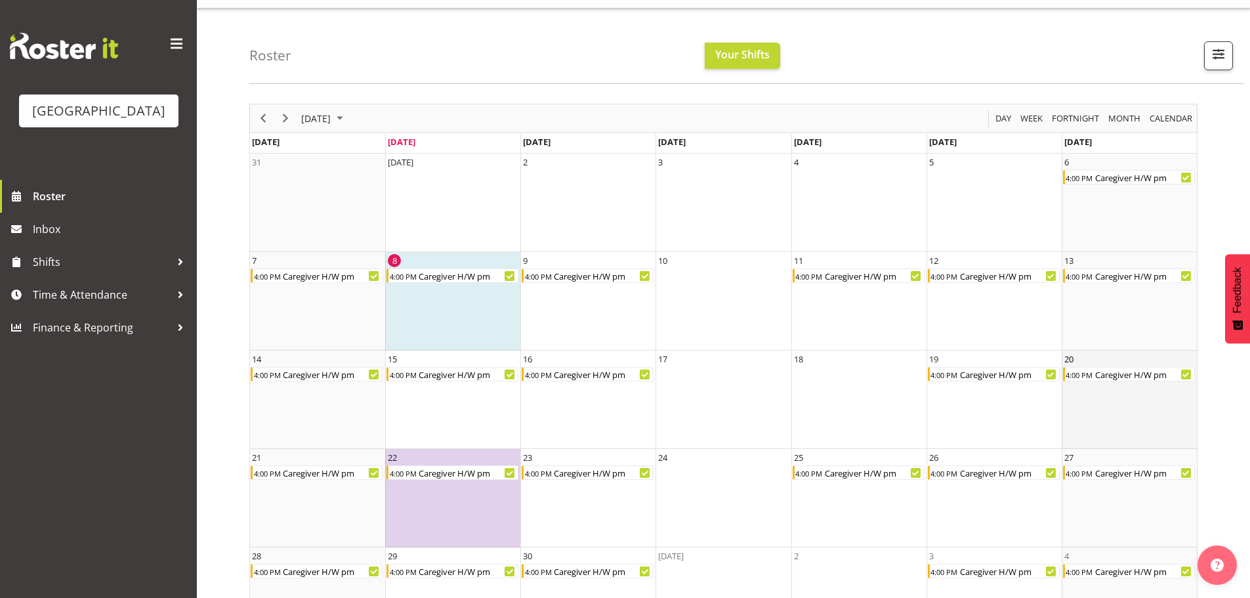
scroll to position [96, 0]
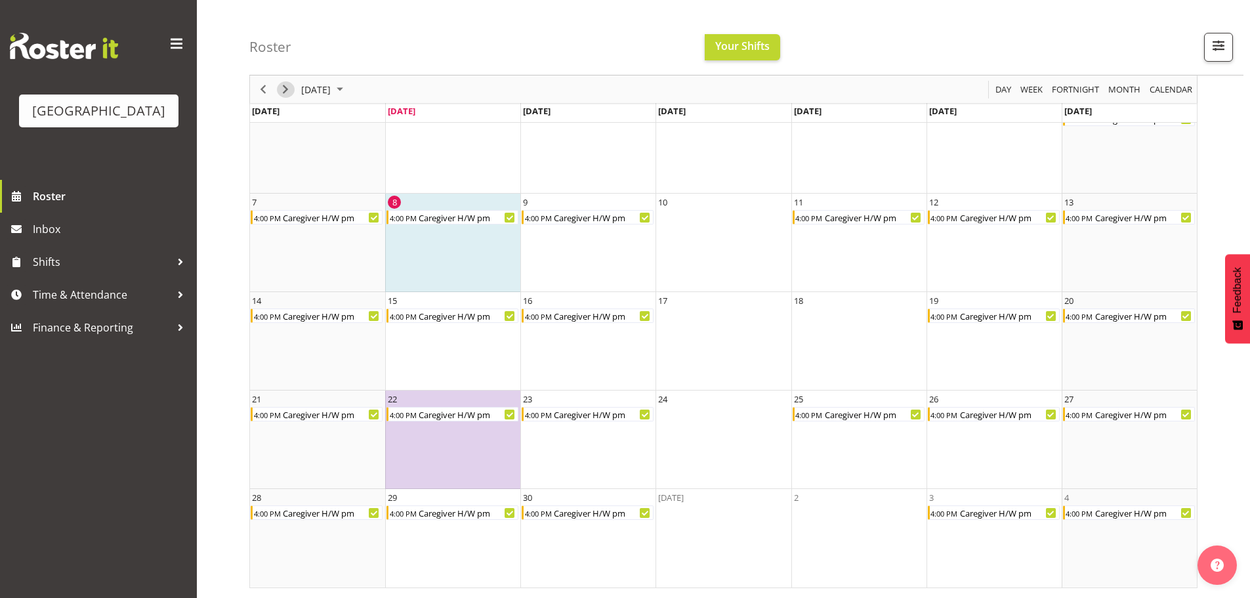
click at [282, 92] on span "Next" at bounding box center [286, 89] width 16 height 16
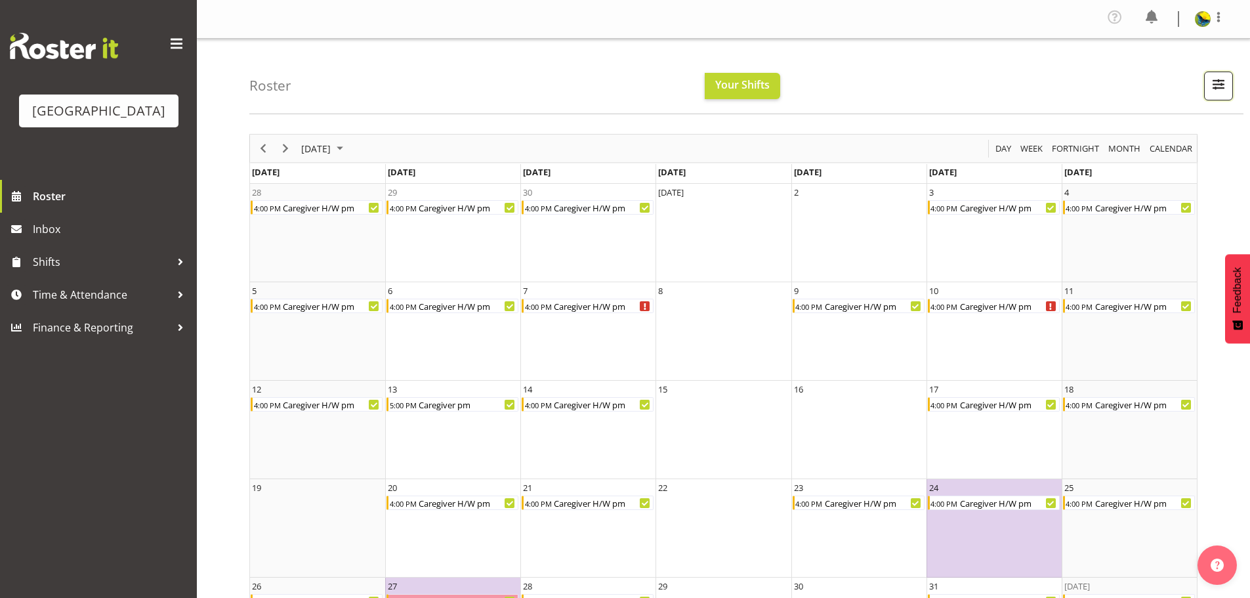
click at [1220, 89] on span "button" at bounding box center [1218, 83] width 17 height 17
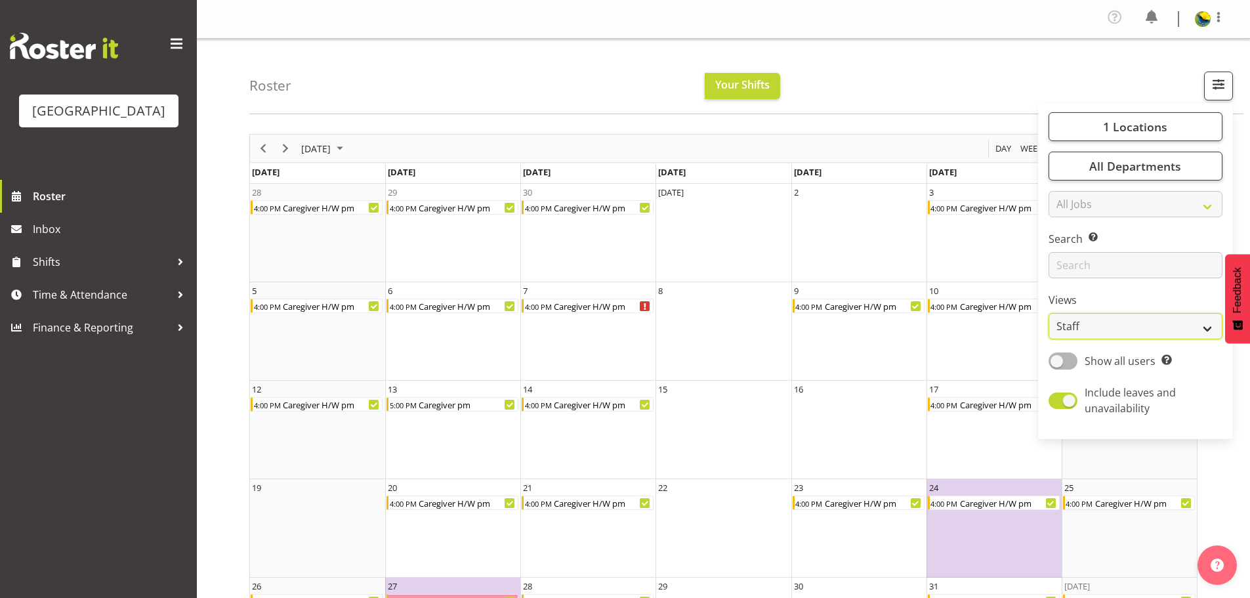
click at [1176, 339] on select "Staff Role Shift - Horizontal Shift - Vertical Staff - Location" at bounding box center [1136, 326] width 174 height 26
select select "shiftH"
click at [1049, 339] on select "Staff Role Shift - Horizontal Shift - Vertical Staff - Location" at bounding box center [1136, 326] width 174 height 26
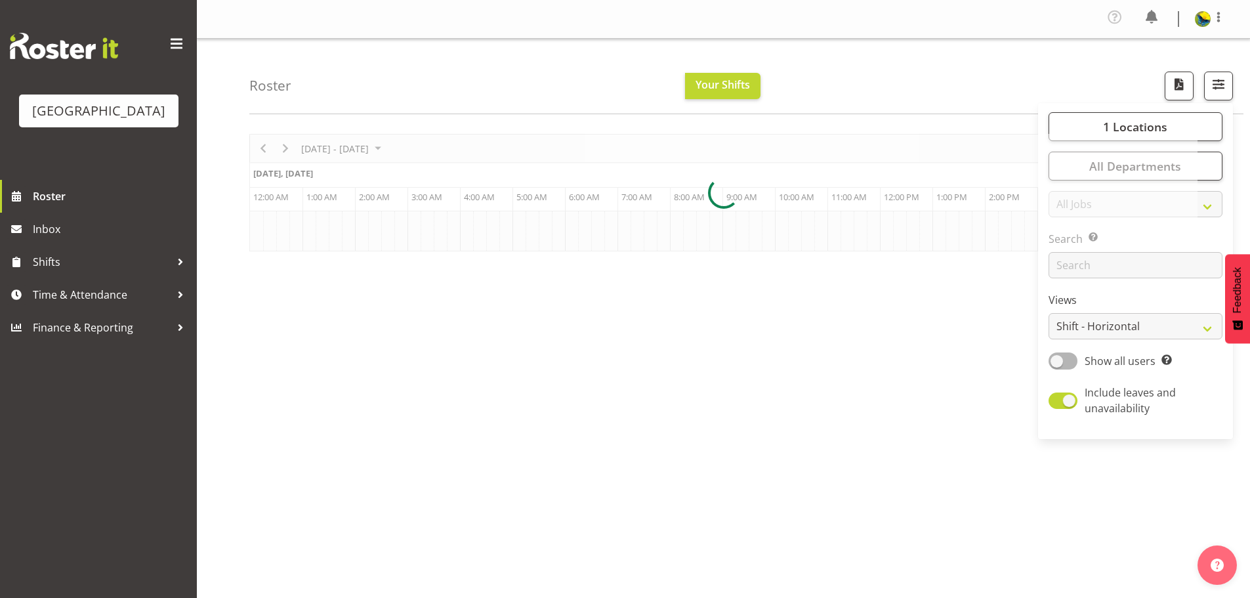
click at [928, 99] on div "Roster Your Shifts 1 Locations [GEOGRAPHIC_DATA] Kitchen [GEOGRAPHIC_DATA] Sele…" at bounding box center [746, 76] width 994 height 75
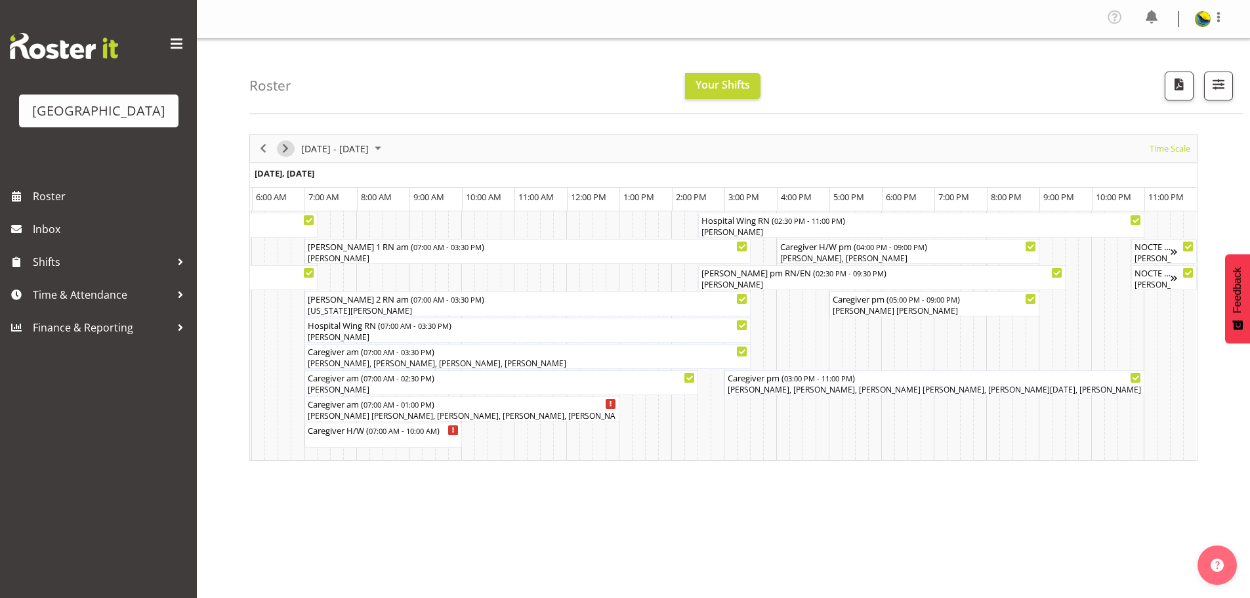
click at [282, 157] on span "Next" at bounding box center [286, 148] width 16 height 16
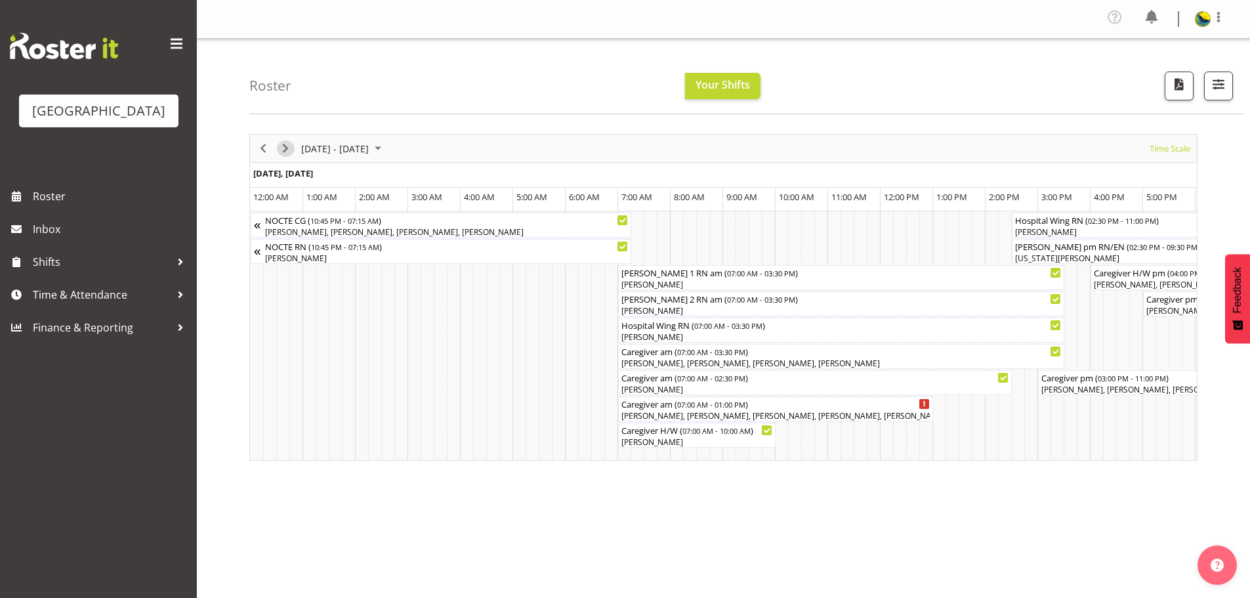
click at [282, 157] on span "Next" at bounding box center [286, 148] width 16 height 16
click at [283, 157] on span "Next" at bounding box center [286, 148] width 16 height 16
click at [1203, 29] on div at bounding box center [1211, 19] width 32 height 20
drag, startPoint x: 544, startPoint y: 106, endPoint x: 532, endPoint y: 1, distance: 106.3
click at [544, 106] on div "Roster Your Shifts 1 Locations Clear Parkwood Kitchen Parkwood Nurses Select Al…" at bounding box center [746, 76] width 994 height 75
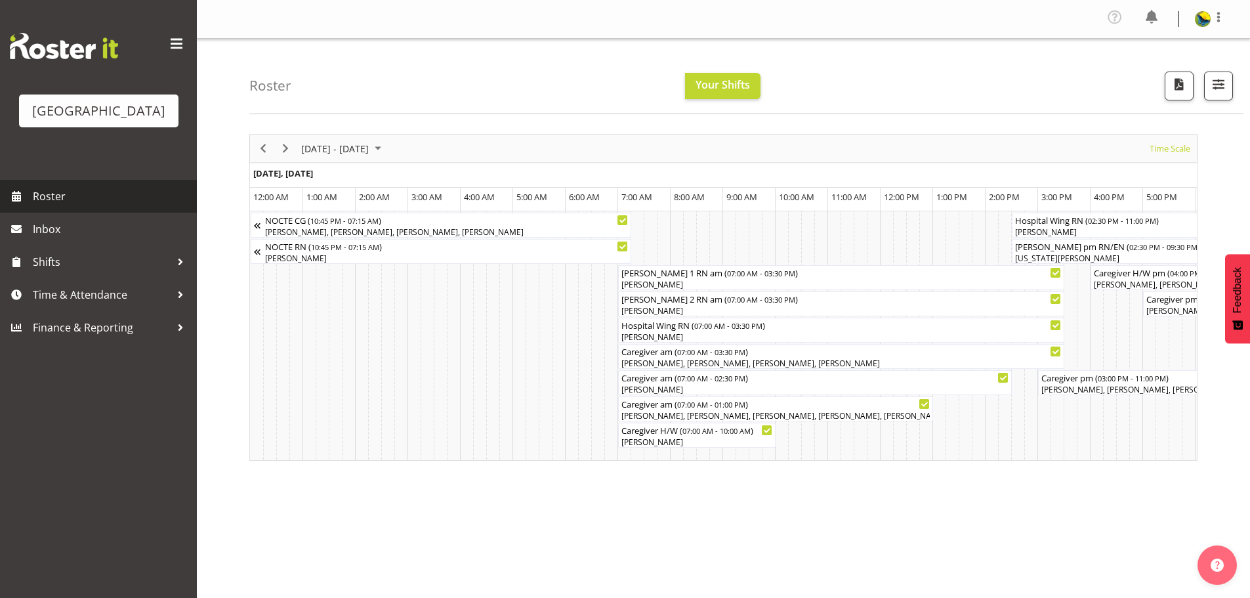
click at [160, 206] on span "Roster" at bounding box center [112, 196] width 158 height 20
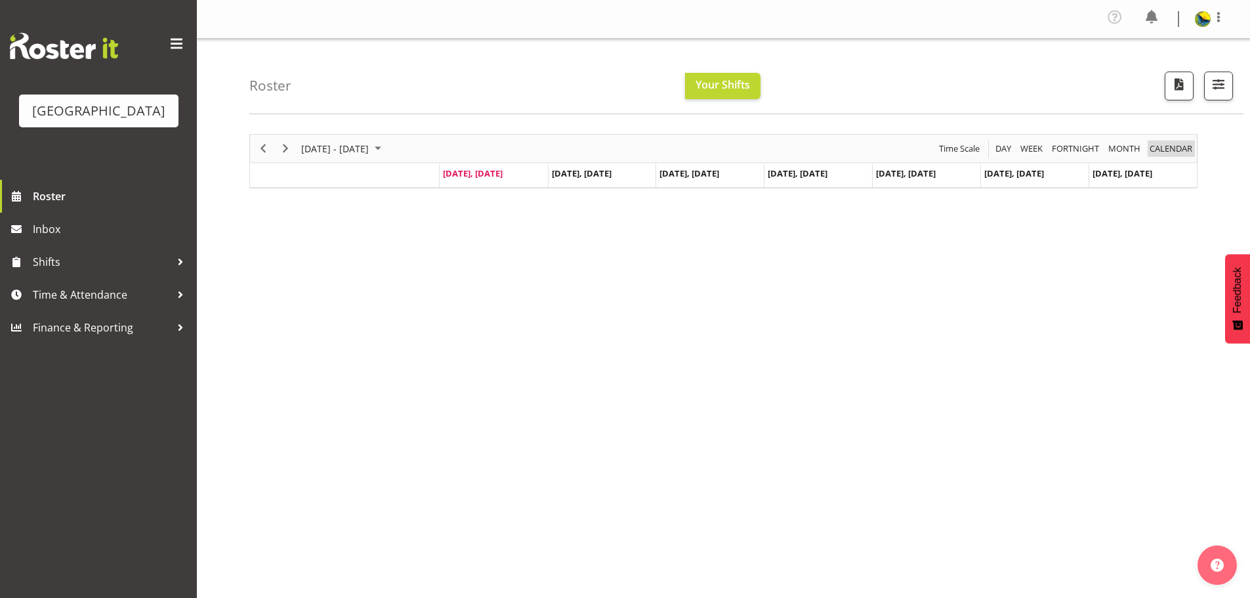
click at [1182, 156] on span "calendar" at bounding box center [1171, 148] width 45 height 16
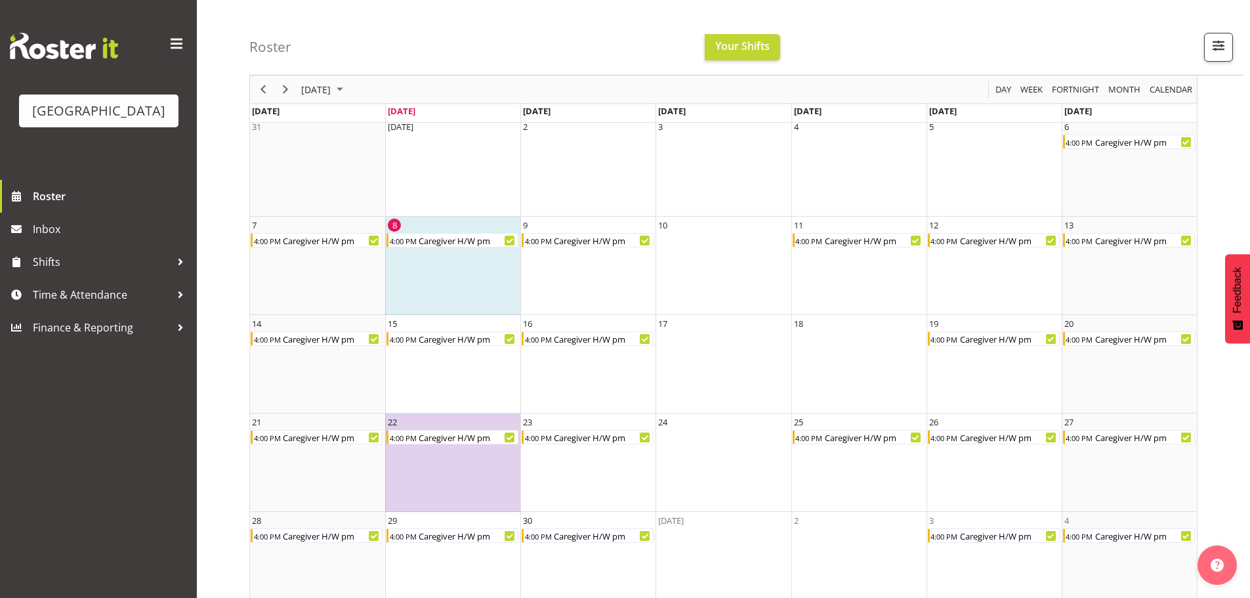
scroll to position [96, 0]
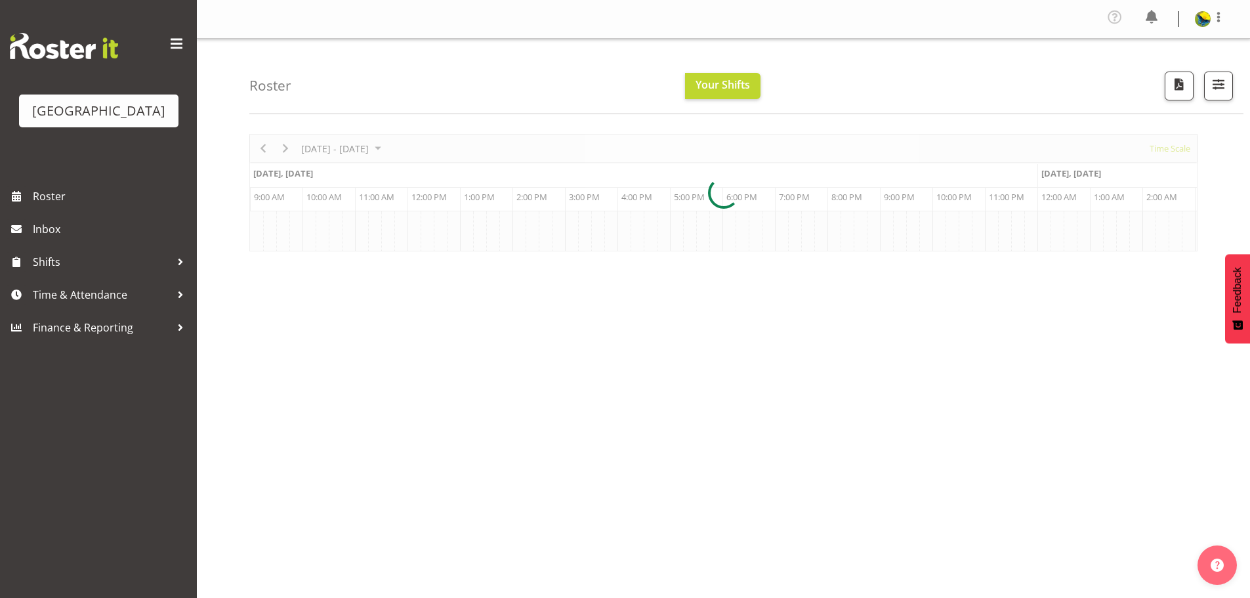
scroll to position [0, 473]
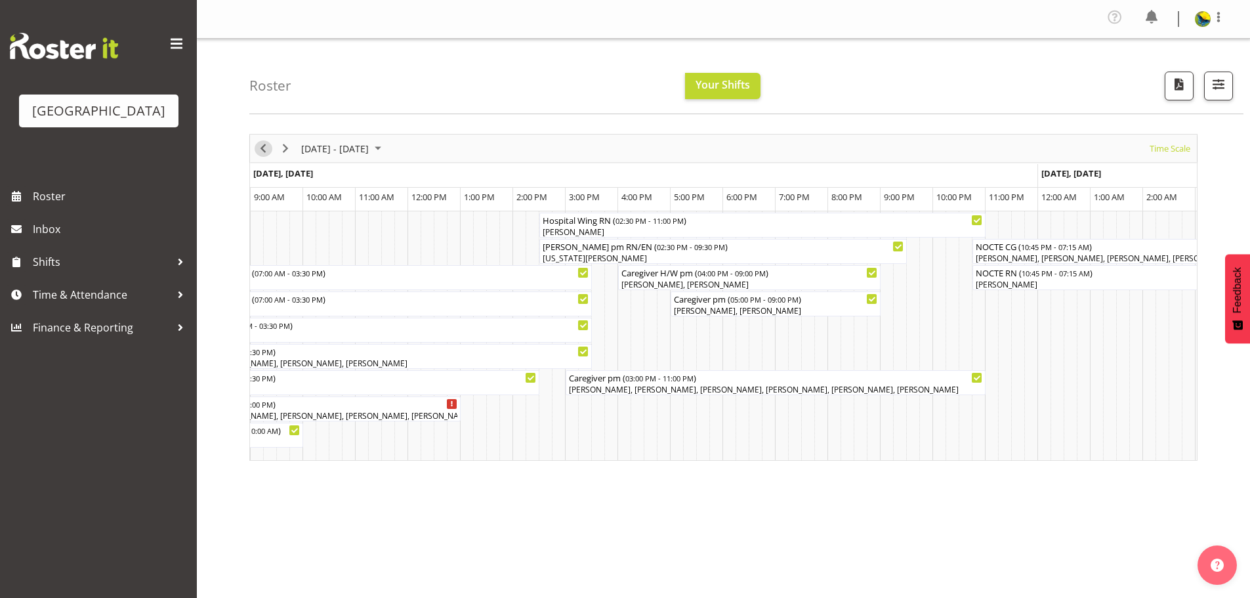
click at [261, 157] on span "Previous" at bounding box center [263, 148] width 16 height 16
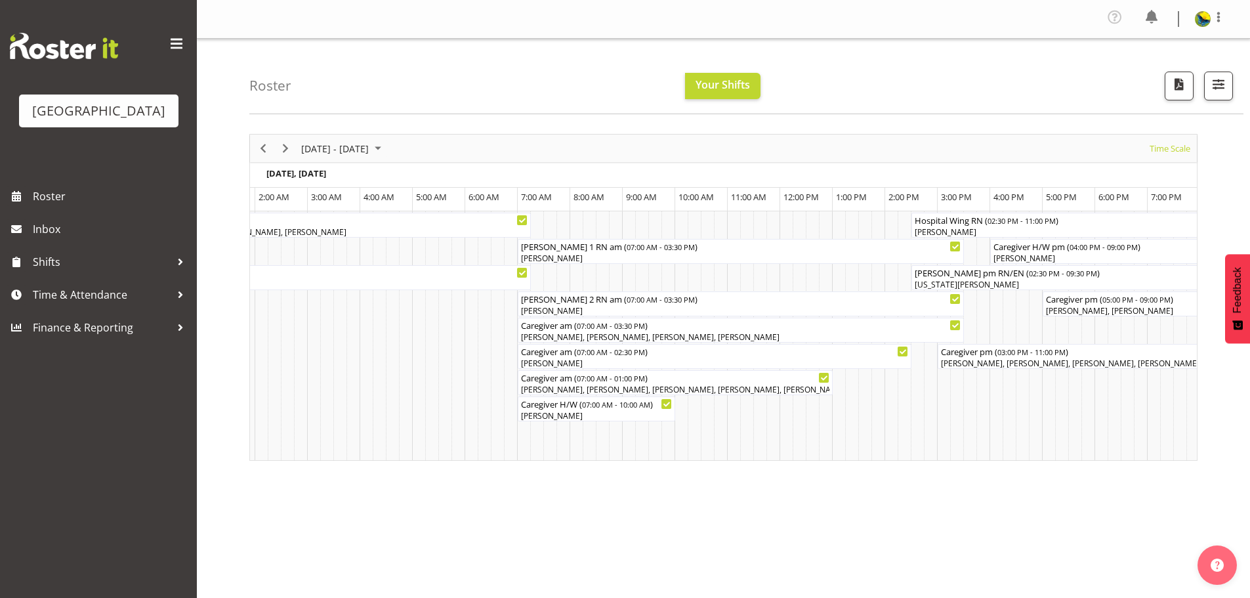
scroll to position [0, 2634]
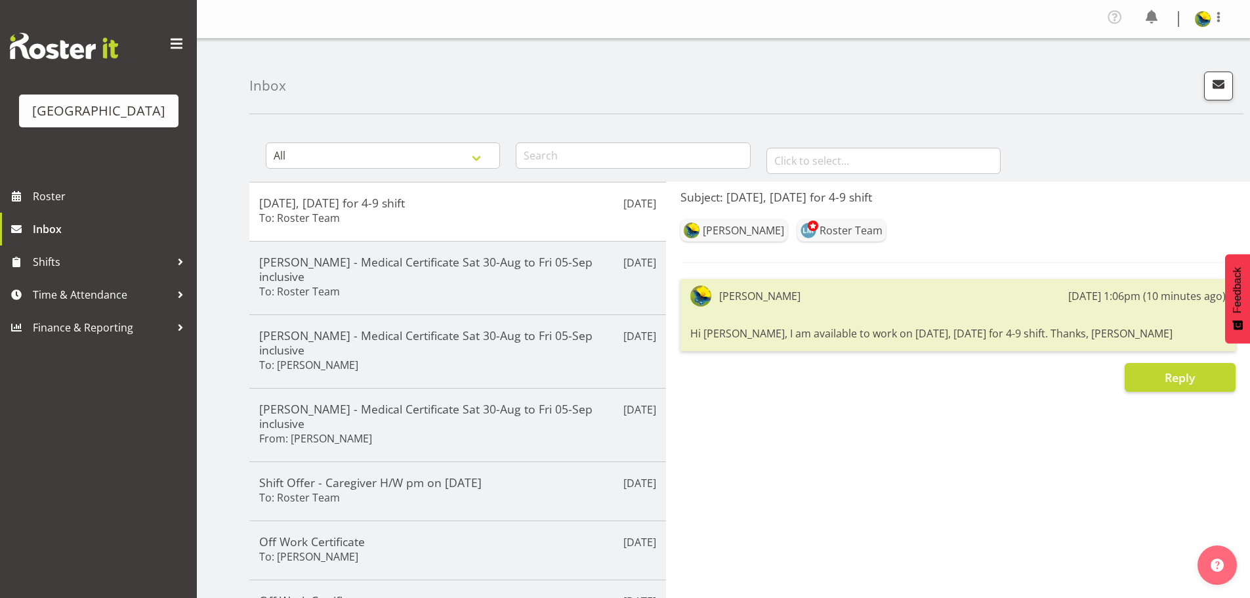
drag, startPoint x: 683, startPoint y: 362, endPoint x: 1094, endPoint y: 364, distance: 410.9
click at [1126, 351] on div "[PERSON_NAME] [DATE] 1:06pm (10 minutes ago) Hi [PERSON_NAME], I am available t…" at bounding box center [958, 315] width 555 height 72
copy div "Hi [PERSON_NAME], I am available to work on [DATE], [DATE] for 4-9 shift. Thank…"
click at [1210, 89] on span "button" at bounding box center [1218, 83] width 17 height 17
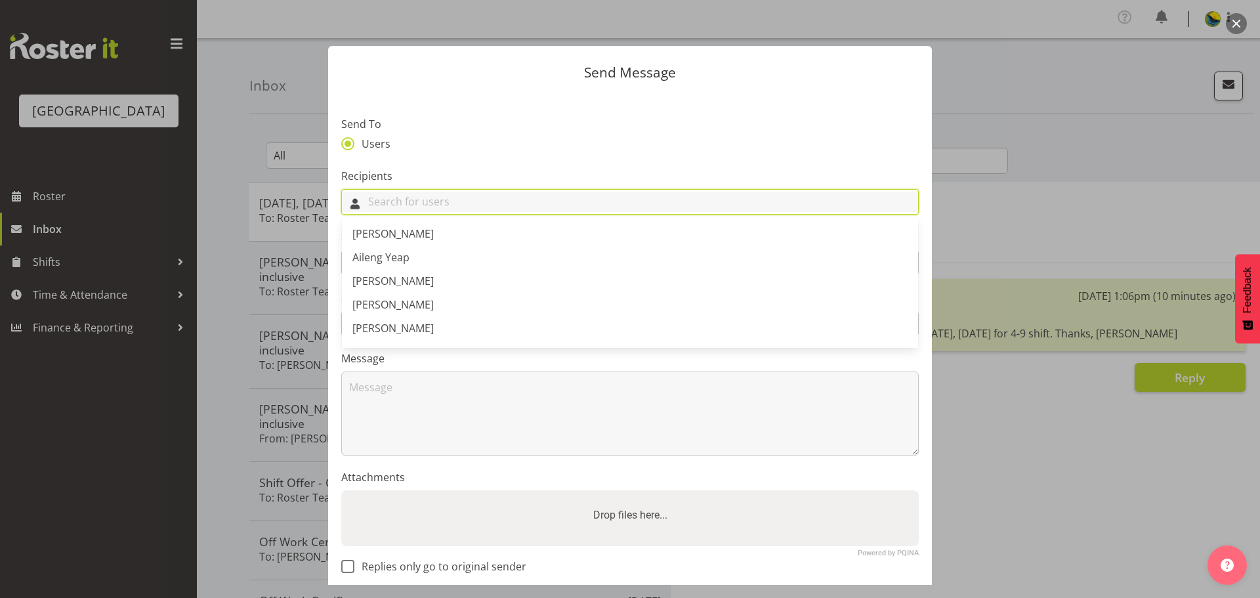
click at [694, 212] on input "text" at bounding box center [630, 202] width 576 height 20
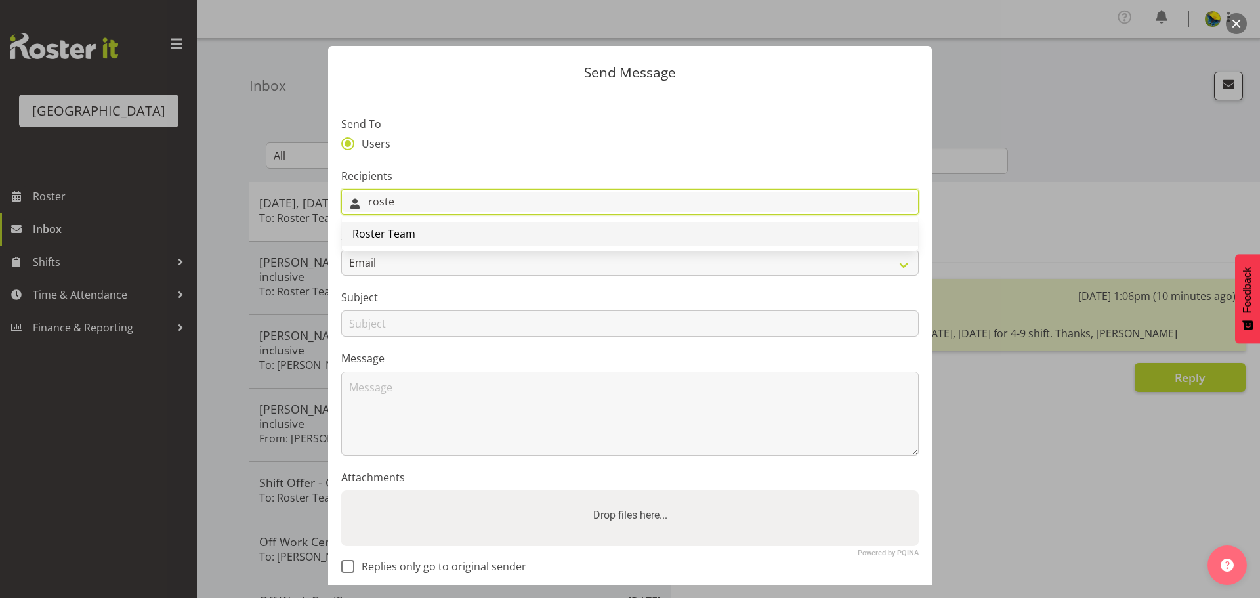
type input "roste"
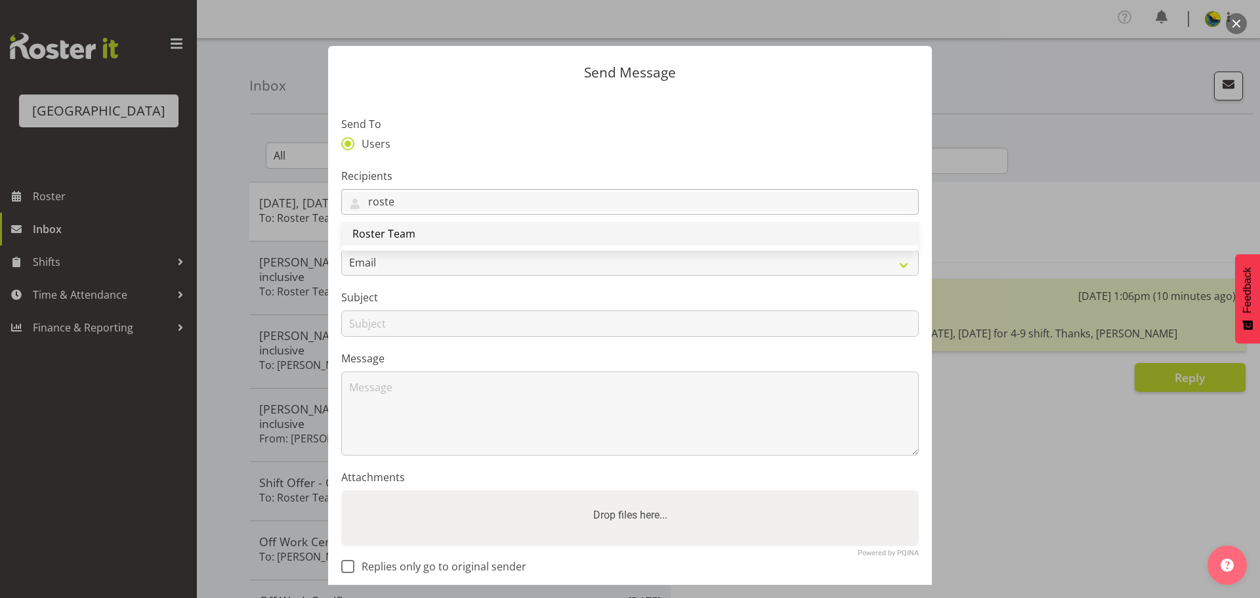
click at [708, 246] on link "Roster Team" at bounding box center [630, 234] width 576 height 24
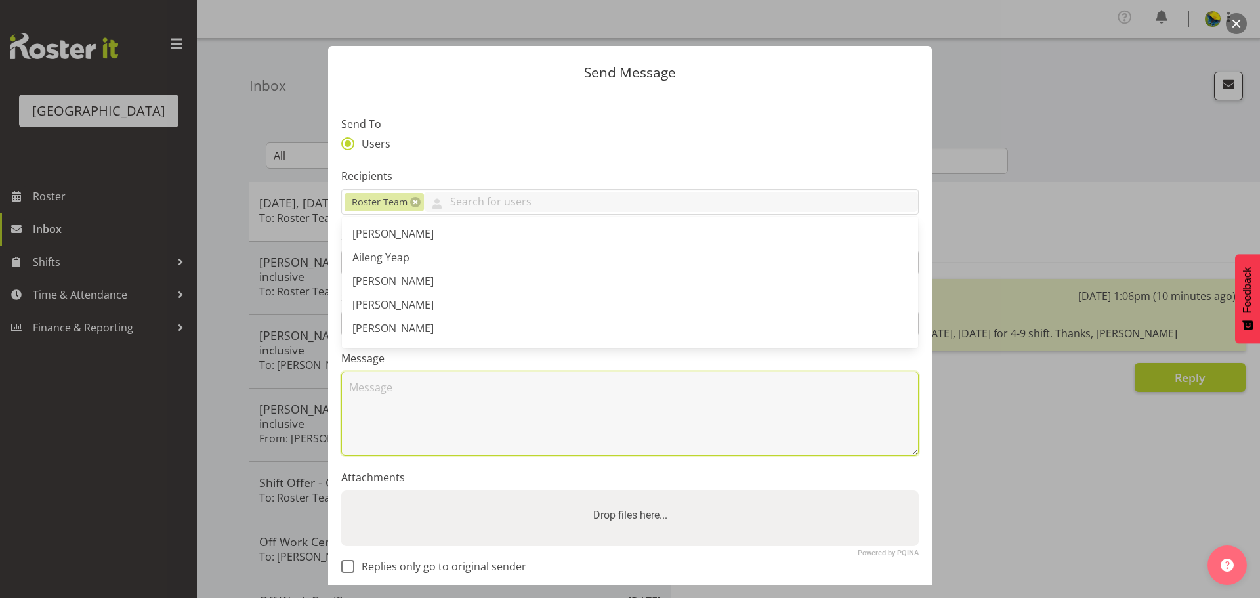
click at [583, 441] on textarea at bounding box center [630, 414] width 578 height 84
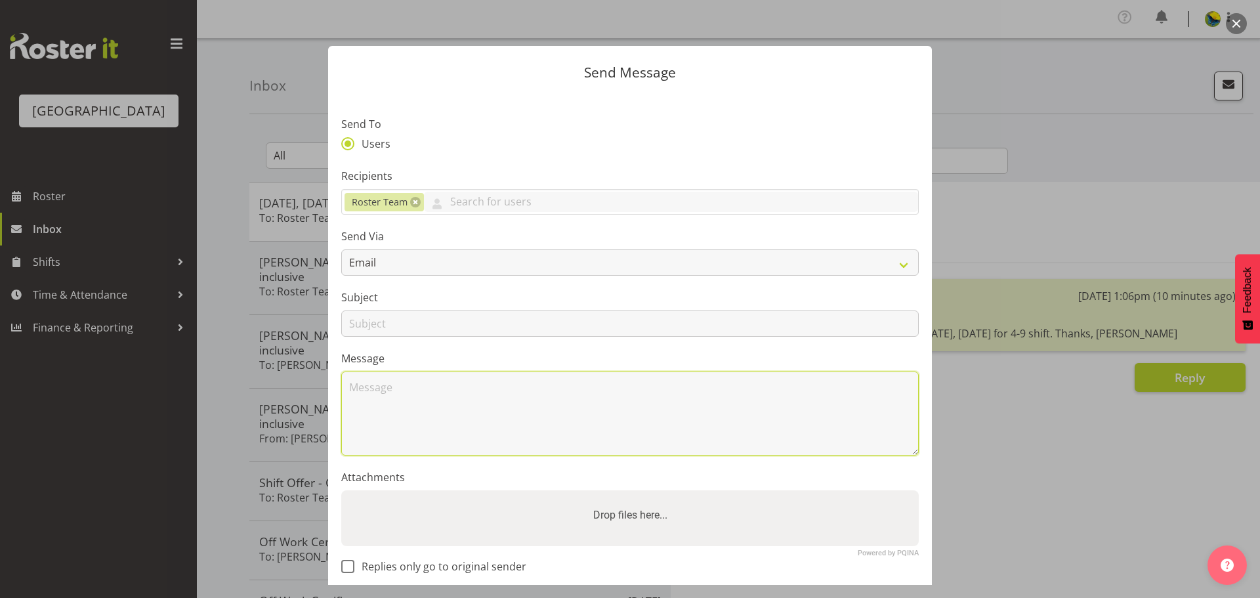
paste textarea "Hi [PERSON_NAME], I am available to work on [DATE], [DATE] for 4-9 shift. Thank…"
type textarea "Hi Lesley, I am available to work on Oct 5, Sunday for 4-9 shift. Thanks, Gemma"
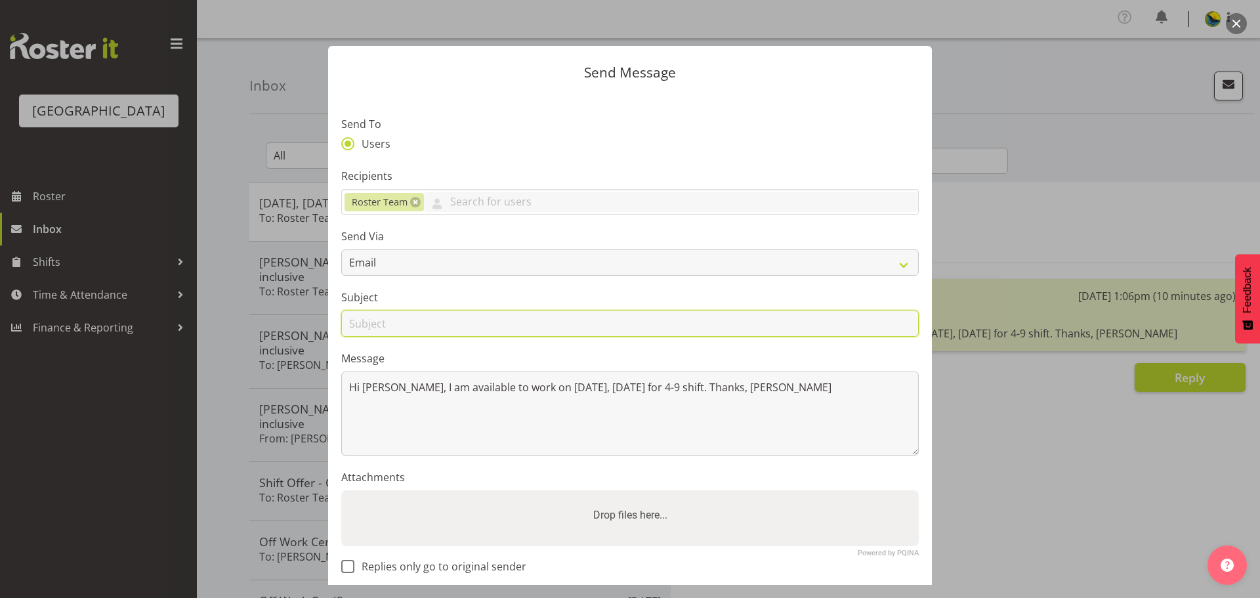
click at [392, 337] on input "text" at bounding box center [630, 323] width 578 height 26
type input "Oct 1, Wednesday for 4-9 shift"
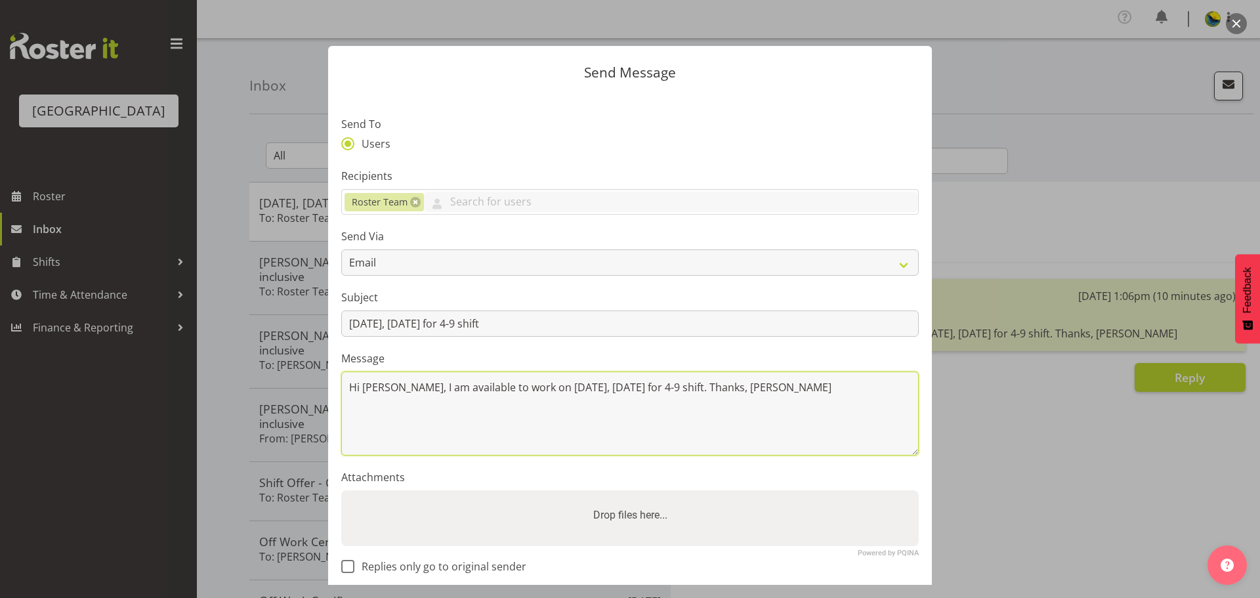
click at [573, 420] on textarea "Hi Lesley, I am available to work on Oct 5, Sunday for 4-9 shift. Thanks, Gemma" at bounding box center [630, 414] width 578 height 84
drag, startPoint x: 580, startPoint y: 419, endPoint x: 602, endPoint y: 419, distance: 22.3
click at [602, 419] on textarea "Hi Lesley, I am available to work on Oct 1, Sunday for 4-9 shift. Thanks, Gemma" at bounding box center [630, 414] width 578 height 84
drag, startPoint x: 604, startPoint y: 421, endPoint x: 577, endPoint y: 421, distance: 26.9
click at [579, 420] on textarea "Hi Lesley, I am available to work on Oct 1, Monday for 4-9 shift. Thanks, Gemma" at bounding box center [630, 414] width 578 height 84
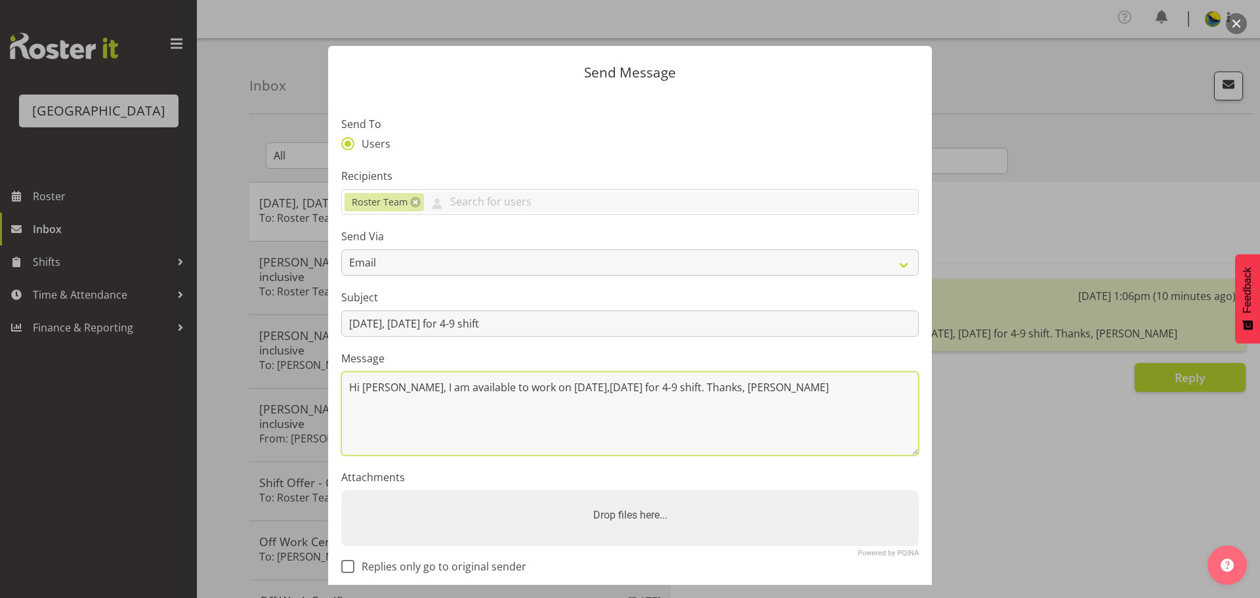
type textarea "Hi Lesley, I am available to work on Oct 1,Wednesday for 4-9 shift. Thanks, Gem…"
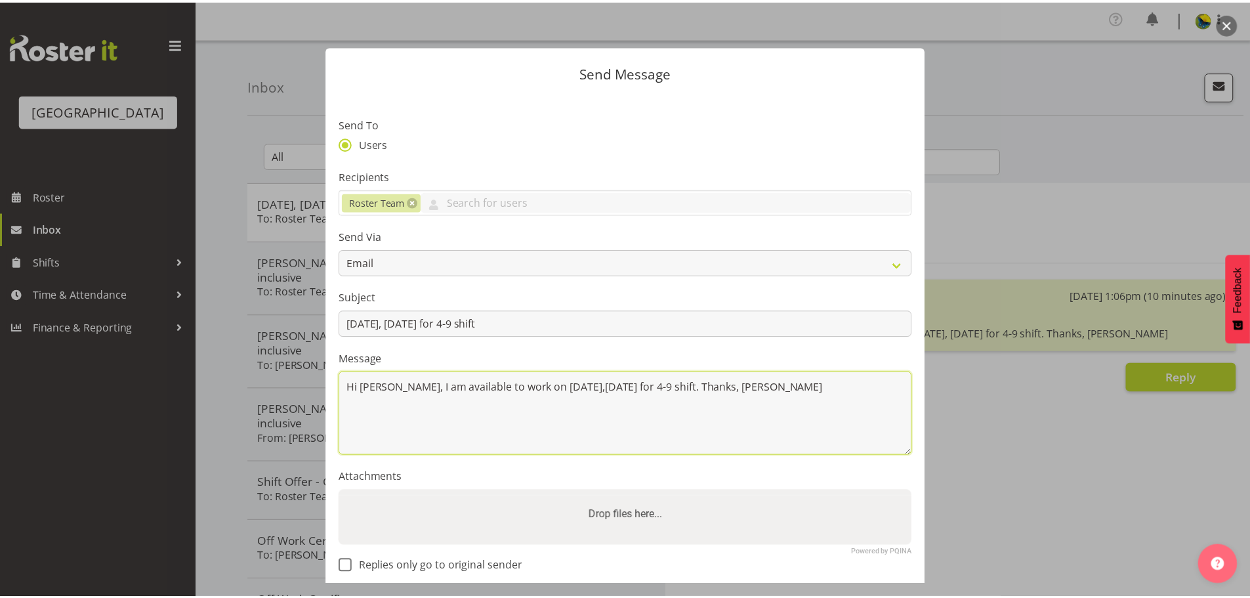
scroll to position [121, 0]
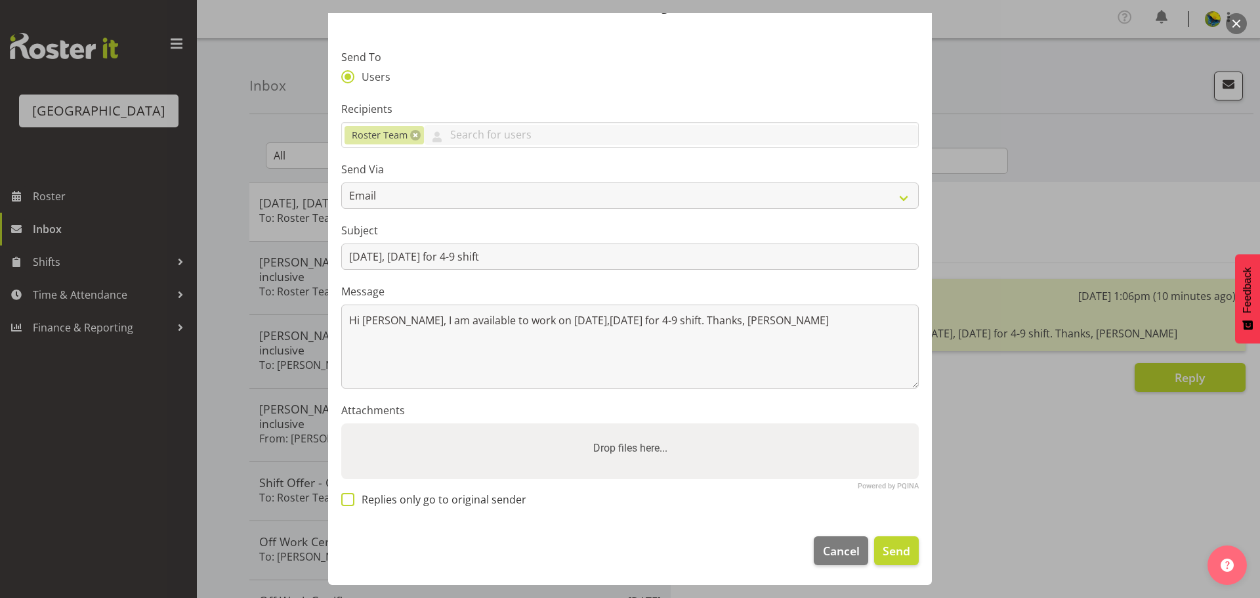
click at [349, 493] on span at bounding box center [347, 499] width 13 height 13
click at [349, 496] on input "Replies only go to original sender" at bounding box center [345, 500] width 9 height 9
checkbox input "true"
click at [687, 182] on select "Email SMS" at bounding box center [630, 195] width 578 height 26
select select "sms"
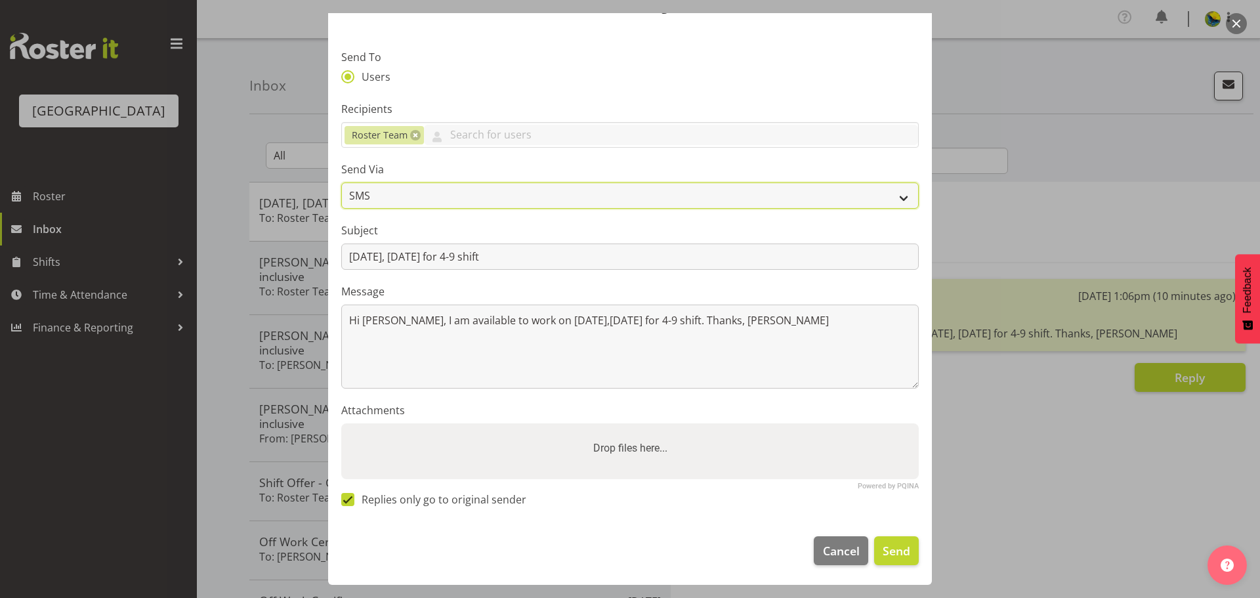
click at [341, 182] on select "Email SMS" at bounding box center [630, 195] width 578 height 26
click at [891, 551] on span "Send" at bounding box center [897, 550] width 28 height 17
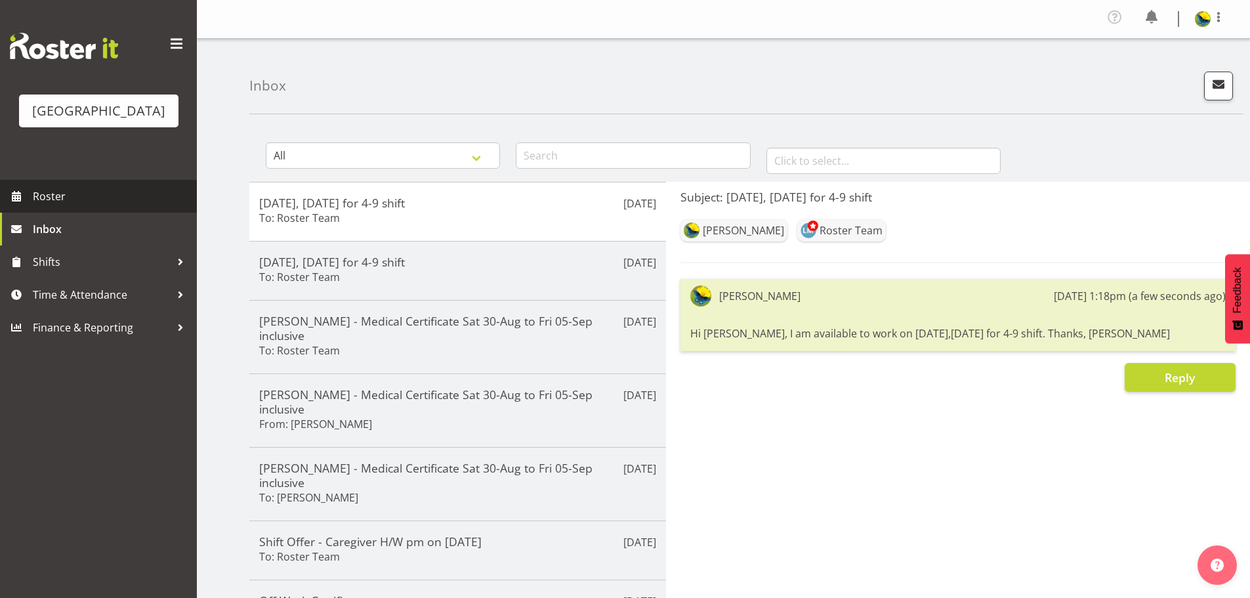
click at [131, 206] on span "Roster" at bounding box center [112, 196] width 158 height 20
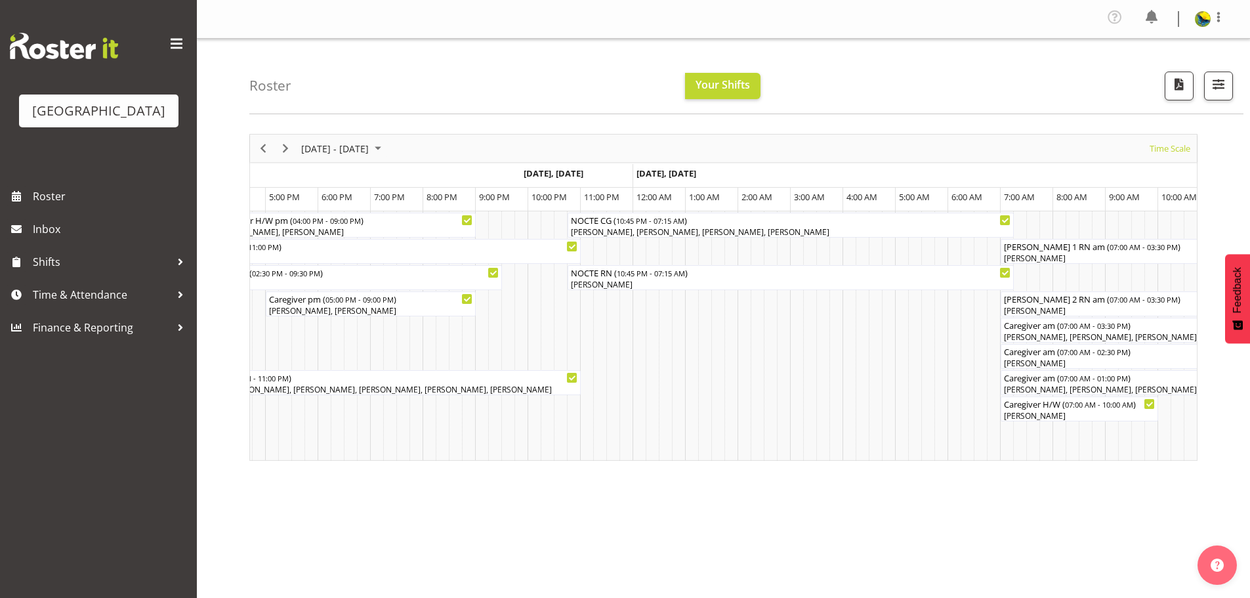
scroll to position [0, 2408]
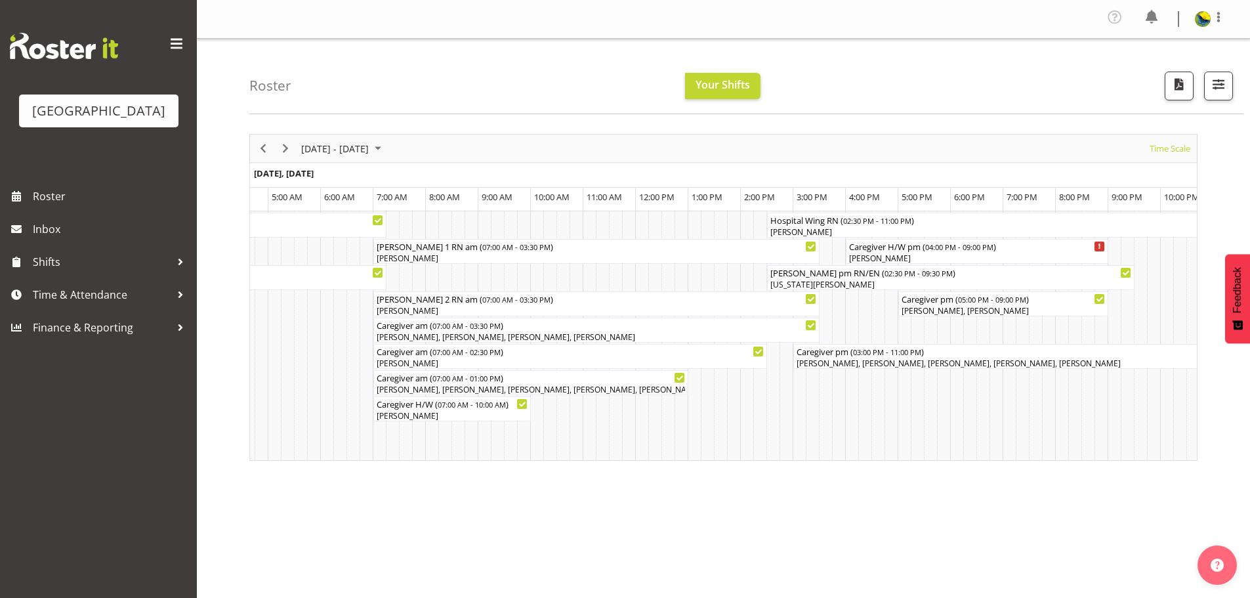
click at [773, 519] on div "Sep 29 - Oct 05, 2025 Today Timeline Day Timeline Week Timeline Fortnight Timel…" at bounding box center [749, 386] width 1001 height 525
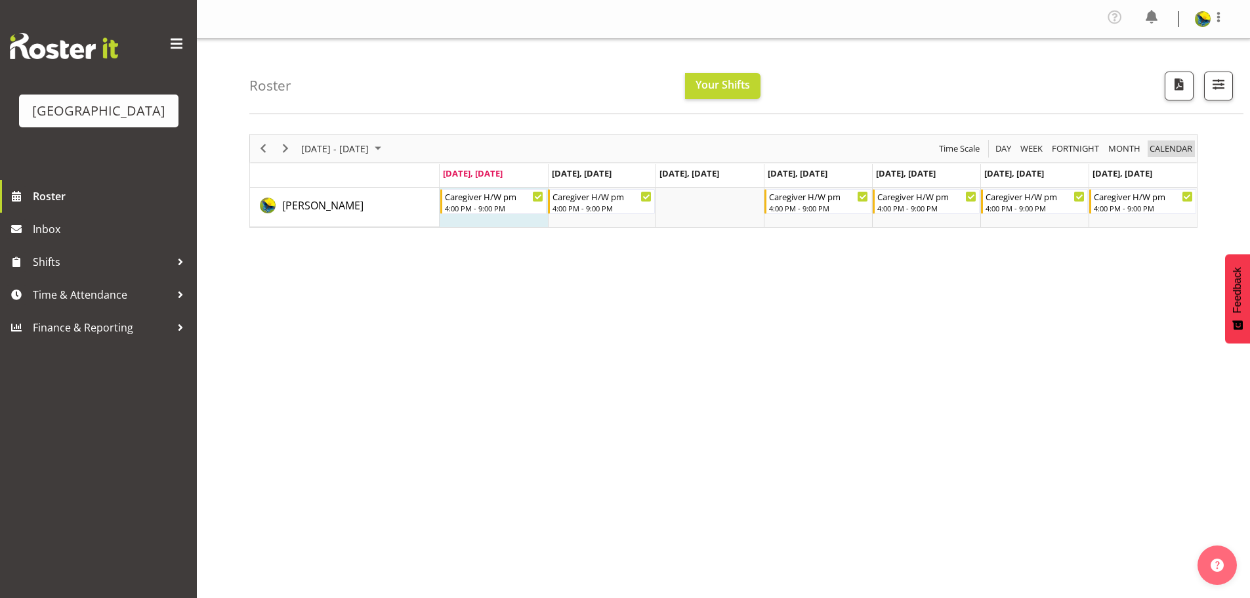
click at [1176, 156] on span "calendar" at bounding box center [1171, 148] width 45 height 16
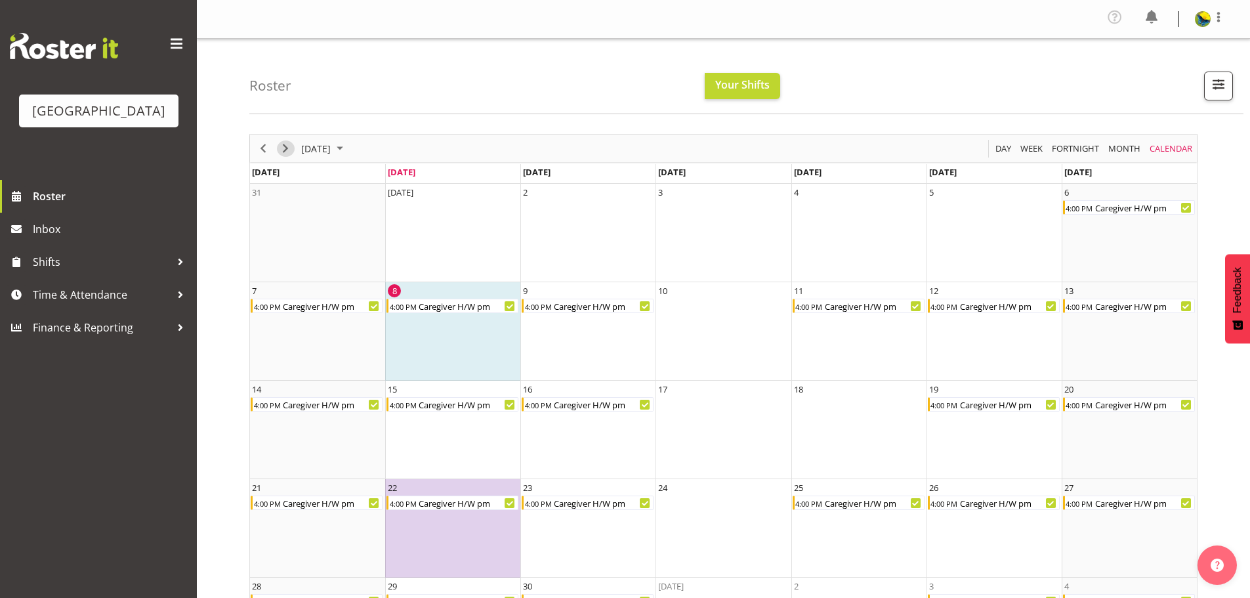
click at [289, 157] on span "Next" at bounding box center [286, 148] width 16 height 16
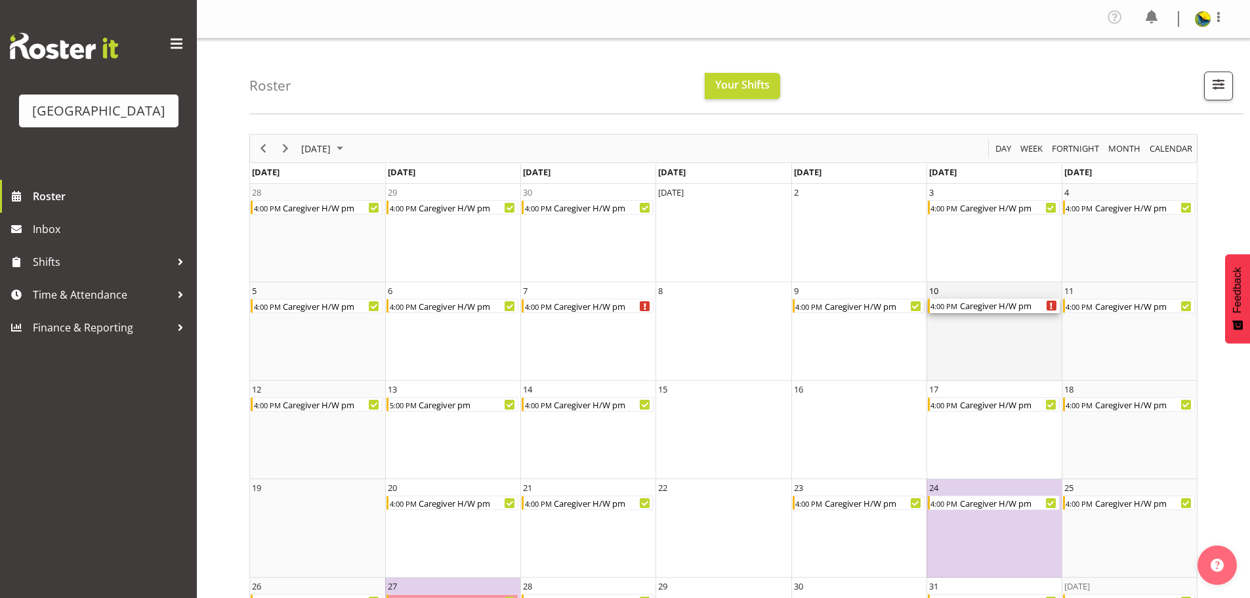
click at [1050, 313] on div "4:00 PM Caregiver H/W pm" at bounding box center [994, 306] width 132 height 14
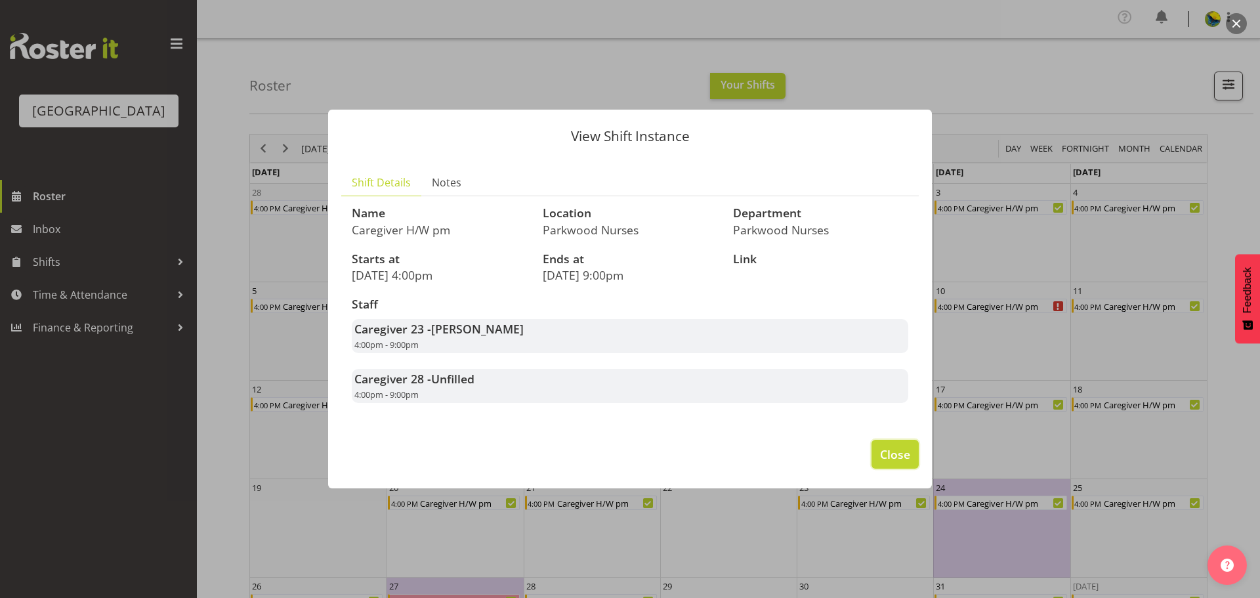
click at [899, 463] on span "Close" at bounding box center [895, 454] width 30 height 17
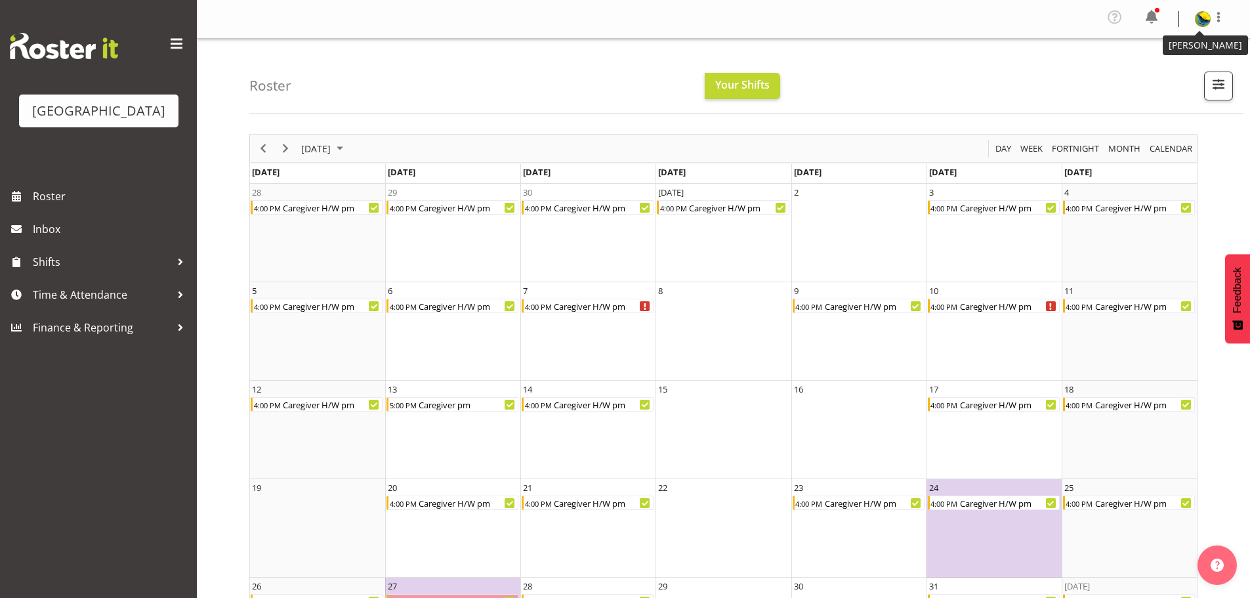
click at [1200, 23] on img at bounding box center [1203, 19] width 16 height 16
click at [1162, 84] on link "Log Out" at bounding box center [1164, 72] width 126 height 24
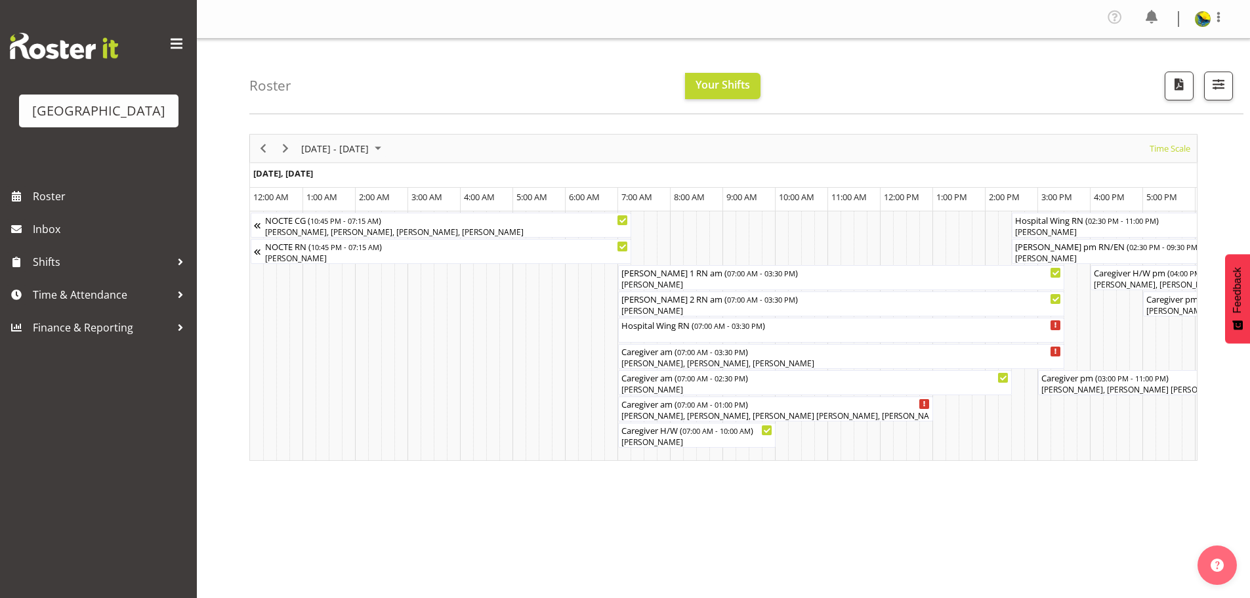
scroll to position [0, 3079]
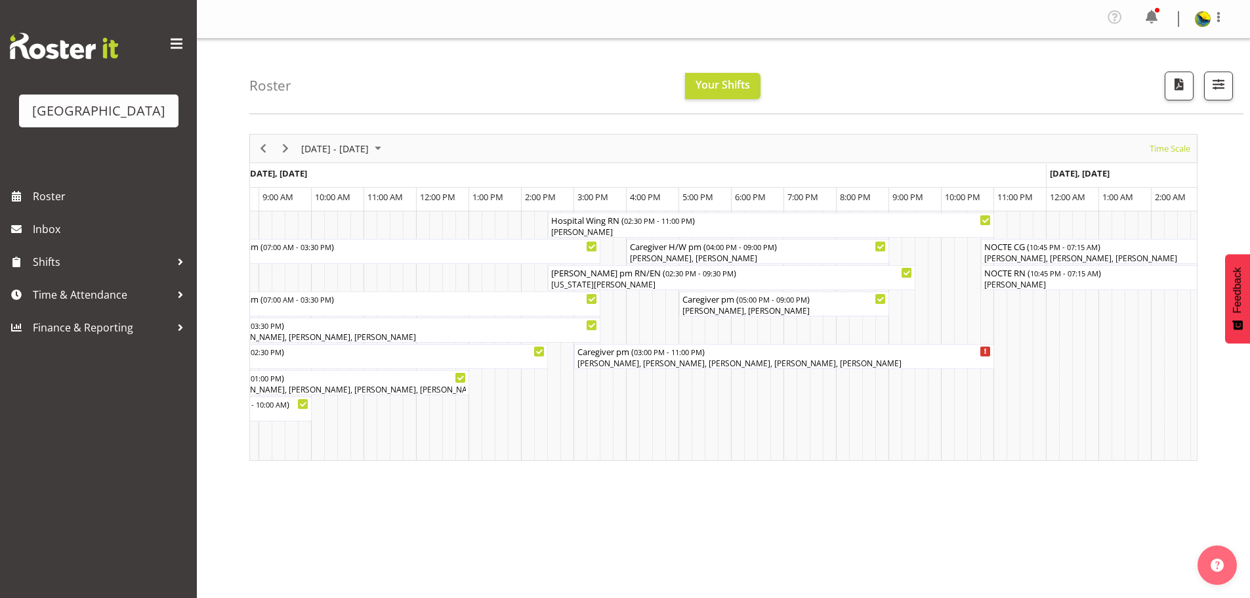
scroll to position [0, 2978]
